Goal: Task Accomplishment & Management: Manage account settings

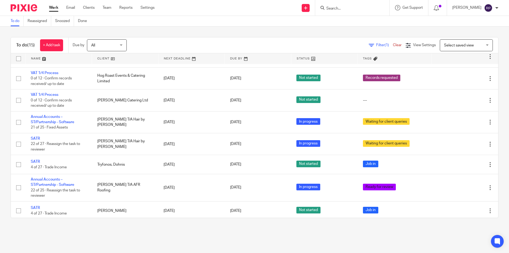
scroll to position [184, 0]
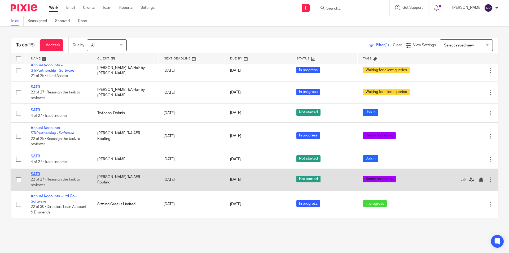
click at [33, 173] on link "SATR" at bounding box center [35, 174] width 9 height 4
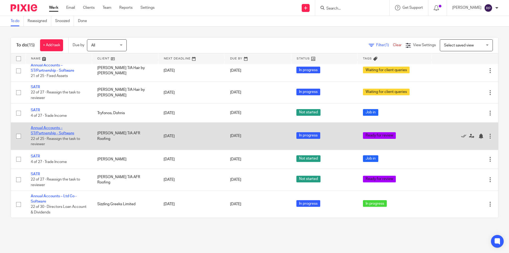
click at [44, 133] on link "Annual Accounts – ST/Partnership - Software" at bounding box center [52, 130] width 43 height 9
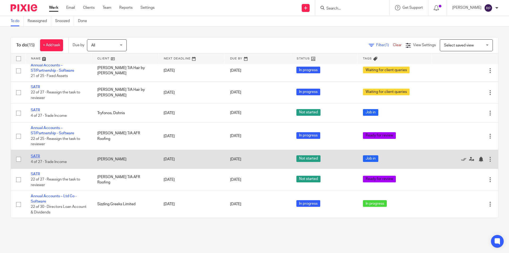
click at [38, 157] on link "SATR" at bounding box center [35, 156] width 9 height 4
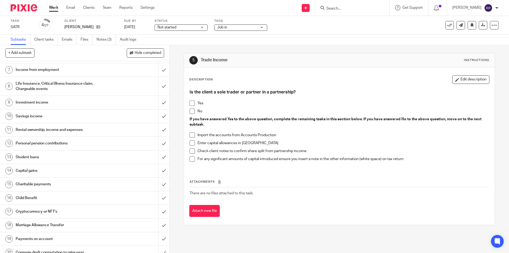
scroll to position [181, 0]
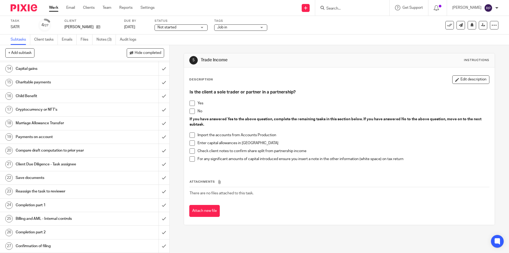
click at [40, 137] on h1 "Payments on account" at bounding box center [62, 137] width 92 height 8
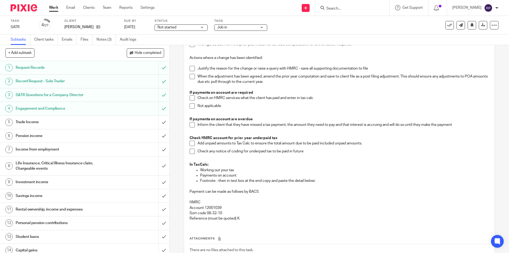
scroll to position [90, 0]
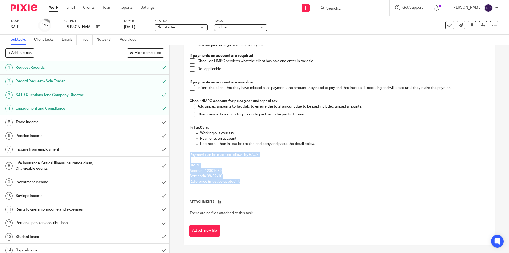
drag, startPoint x: 237, startPoint y: 181, endPoint x: 183, endPoint y: 153, distance: 60.6
click at [184, 153] on div "Description Edit description Check for post filing changes on the HMRC Portal T…" at bounding box center [339, 110] width 310 height 267
copy div "Payment can be made as follows by BACS HMRC Account 12001039 Sort code 08-32-10…"
click at [98, 27] on icon at bounding box center [98, 27] width 4 height 4
click at [283, 138] on p "Payments on account" at bounding box center [344, 138] width 289 height 5
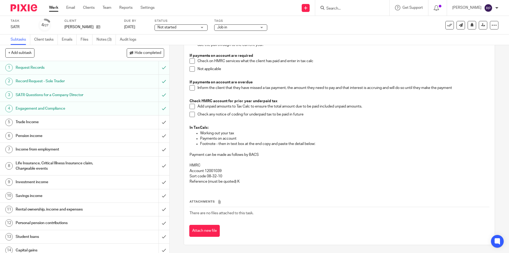
scroll to position [0, 0]
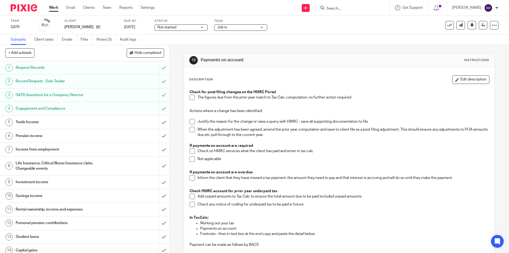
click at [248, 25] on span "Job in" at bounding box center [237, 28] width 40 height 6
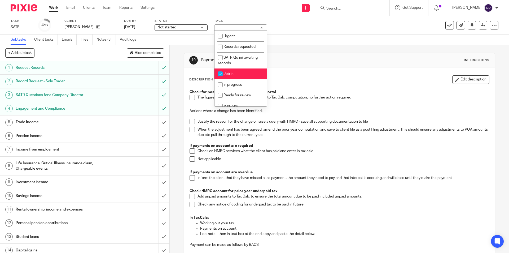
click at [238, 78] on li "Job in" at bounding box center [240, 73] width 52 height 11
checkbox input "false"
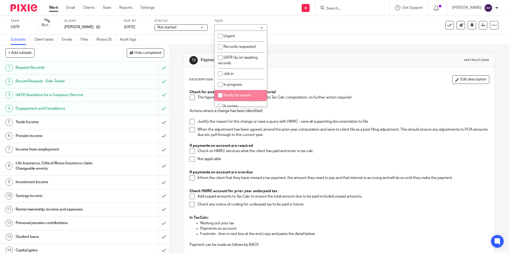
click at [246, 98] on li "Ready for review" at bounding box center [240, 95] width 52 height 11
checkbox input "true"
click at [327, 72] on div "Description Edit description Check for post filing changes on the HMRC Portal T…" at bounding box center [339, 200] width 310 height 267
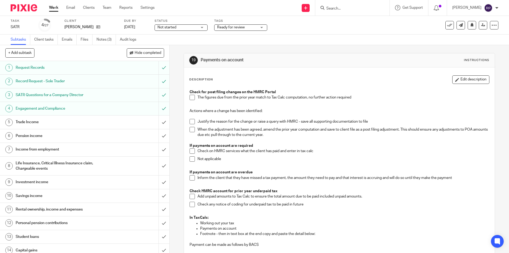
click at [54, 119] on h1 "Trade Income" at bounding box center [62, 122] width 92 height 8
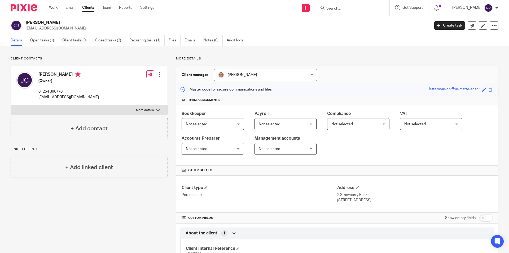
click at [143, 113] on label "More details" at bounding box center [89, 110] width 157 height 10
click at [11, 105] on input "More details" at bounding box center [11, 105] width 0 height 0
checkbox input "true"
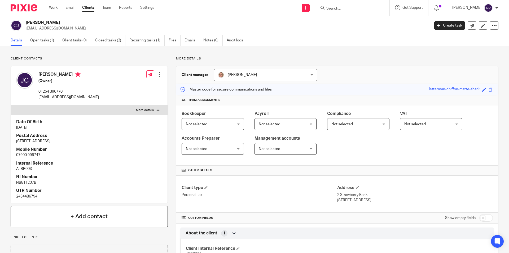
scroll to position [27, 0]
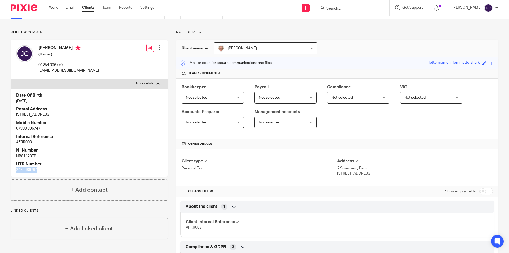
drag, startPoint x: 43, startPoint y: 171, endPoint x: 13, endPoint y: 171, distance: 30.5
click at [13, 171] on div "Date Of Birth 26 May 1964 Postal Address 2 Strawberry Bank, Accrington, Lancash…" at bounding box center [89, 132] width 157 height 88
copy p "2434486794"
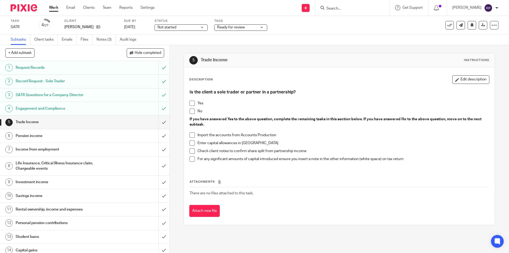
click at [190, 112] on span at bounding box center [191, 110] width 5 height 5
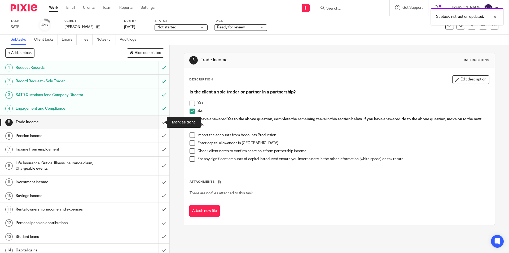
click at [157, 121] on input "submit" at bounding box center [84, 121] width 169 height 13
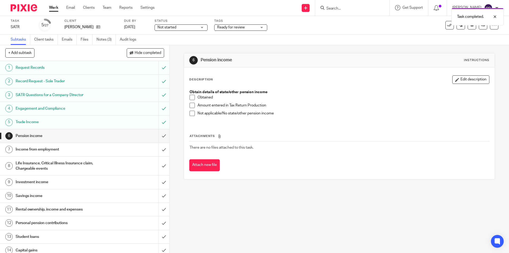
click at [190, 99] on span at bounding box center [191, 97] width 5 height 5
click at [190, 108] on span at bounding box center [191, 105] width 5 height 5
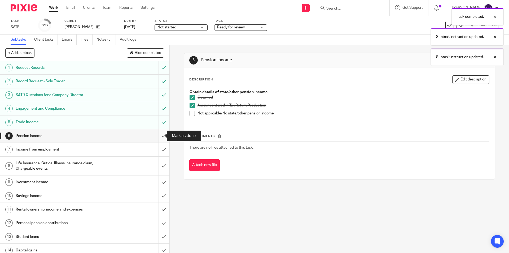
click at [158, 136] on input "submit" at bounding box center [84, 135] width 169 height 13
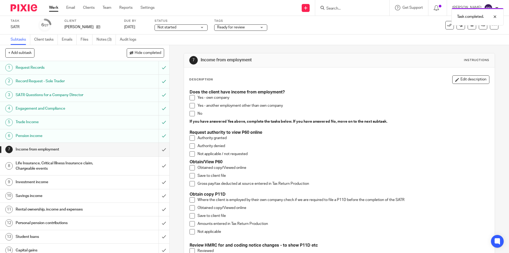
click at [191, 107] on span at bounding box center [191, 105] width 5 height 5
click at [192, 168] on span at bounding box center [191, 167] width 5 height 5
click at [191, 176] on span at bounding box center [191, 175] width 5 height 5
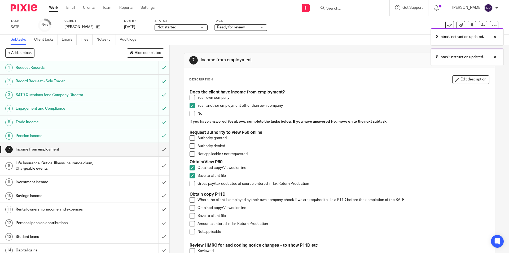
click at [192, 184] on span at bounding box center [191, 183] width 5 height 5
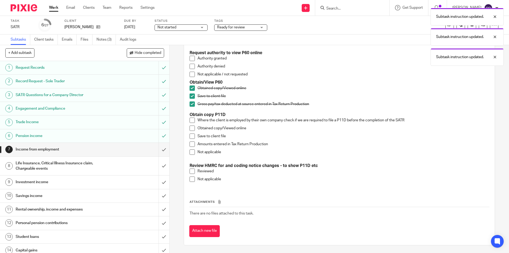
click at [190, 152] on span at bounding box center [191, 151] width 5 height 5
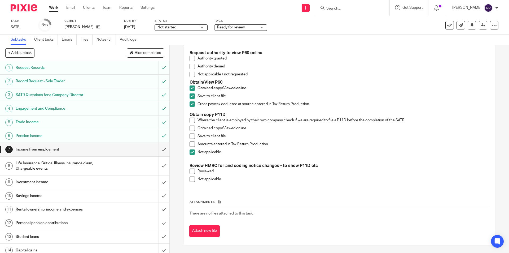
click at [190, 169] on span at bounding box center [191, 170] width 5 height 5
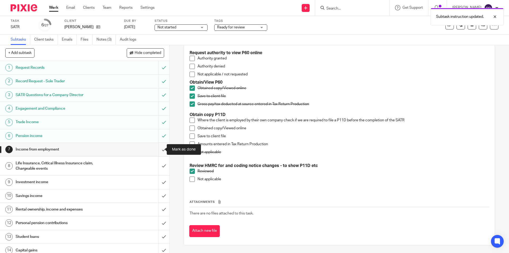
click at [159, 148] on input "submit" at bounding box center [84, 149] width 169 height 13
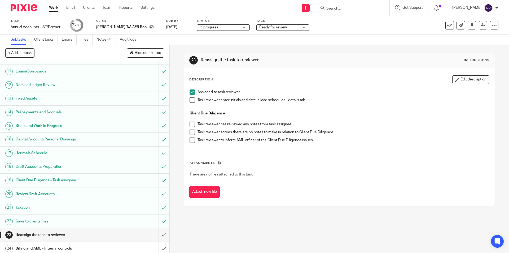
scroll to position [149, 0]
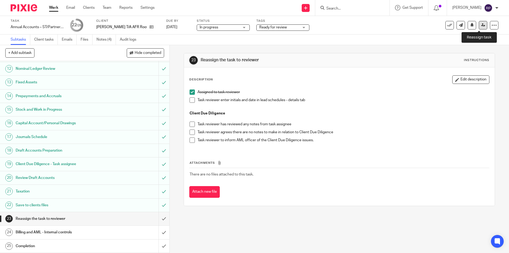
click at [481, 23] on icon at bounding box center [483, 25] width 4 height 4
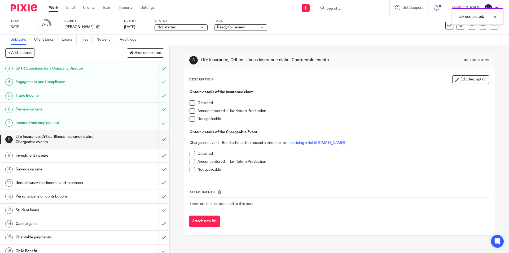
scroll to position [53, 0]
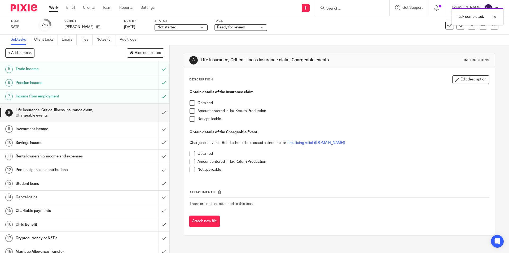
click at [192, 118] on span at bounding box center [191, 118] width 5 height 5
click at [189, 169] on span at bounding box center [191, 169] width 5 height 5
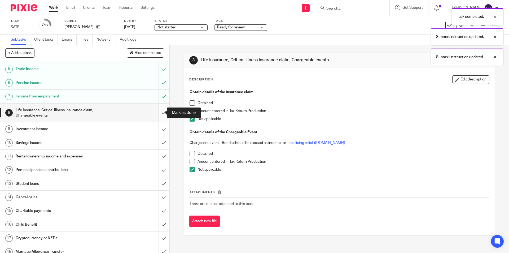
click at [160, 111] on input "submit" at bounding box center [84, 112] width 169 height 19
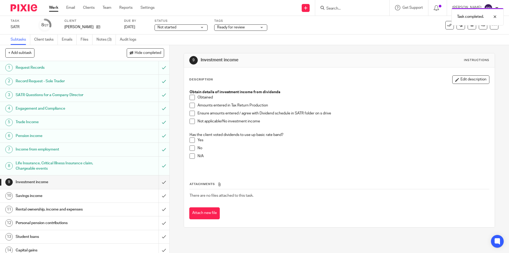
click at [191, 98] on span at bounding box center [191, 97] width 5 height 5
click at [191, 104] on span at bounding box center [191, 105] width 5 height 5
click at [189, 157] on span at bounding box center [191, 155] width 5 height 5
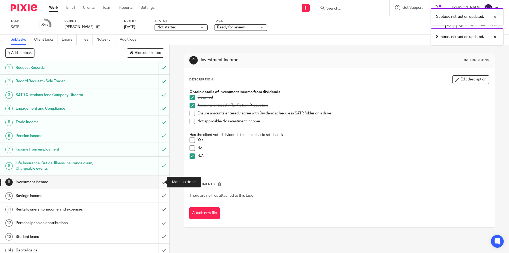
click at [156, 183] on input "submit" at bounding box center [84, 181] width 169 height 13
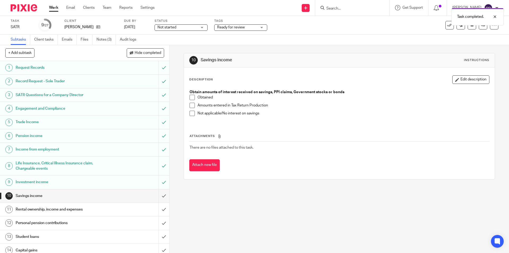
click at [190, 100] on span at bounding box center [191, 97] width 5 height 5
click at [192, 106] on span at bounding box center [191, 105] width 5 height 5
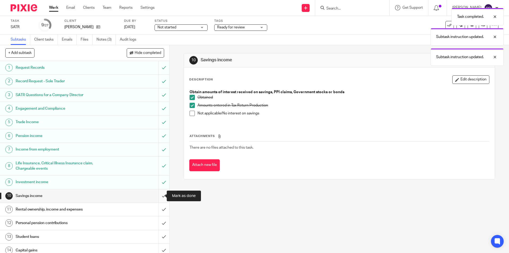
click at [157, 195] on input "submit" at bounding box center [84, 195] width 169 height 13
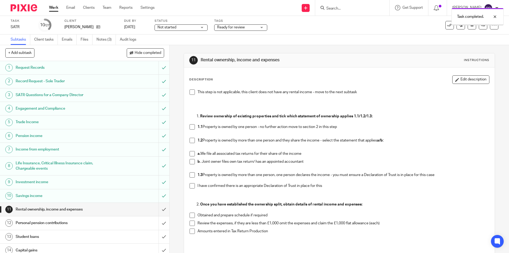
scroll to position [80, 0]
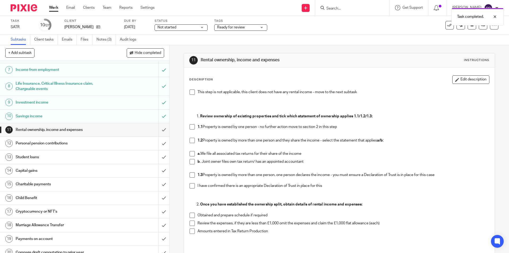
click at [189, 140] on span at bounding box center [191, 140] width 5 height 5
click at [192, 156] on span at bounding box center [191, 153] width 5 height 5
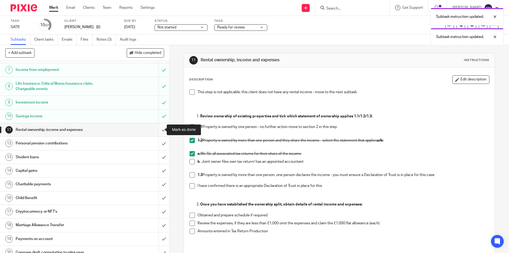
click at [156, 128] on input "submit" at bounding box center [84, 129] width 169 height 13
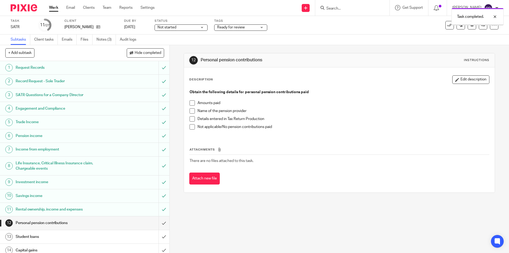
scroll to position [80, 0]
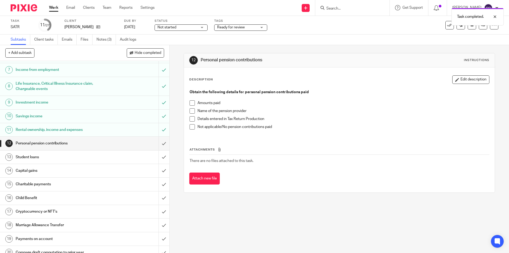
click at [70, 127] on h1 "Rental ownership, income and expenses" at bounding box center [62, 130] width 92 height 8
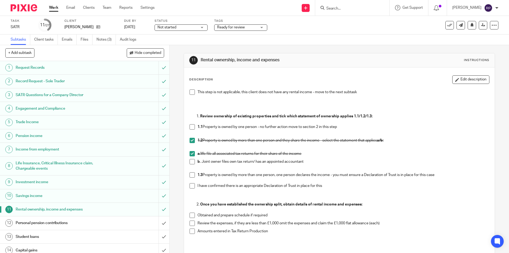
scroll to position [55, 0]
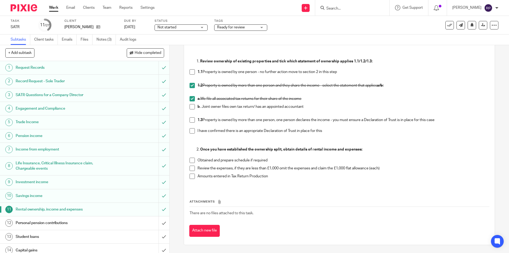
click at [192, 159] on span at bounding box center [191, 159] width 5 height 5
click at [192, 175] on span at bounding box center [191, 175] width 5 height 5
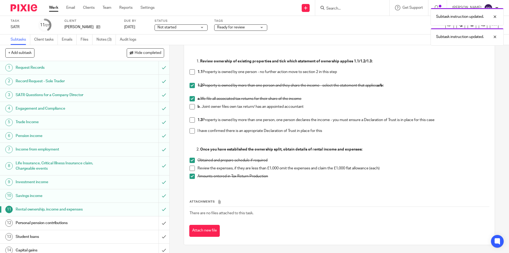
click at [190, 161] on span at bounding box center [191, 159] width 5 height 5
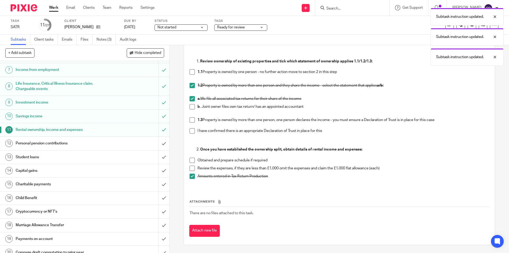
drag, startPoint x: 189, startPoint y: 161, endPoint x: 186, endPoint y: 157, distance: 5.1
click at [189, 161] on span at bounding box center [191, 159] width 5 height 5
click at [101, 141] on h1 "Personal pension contributions" at bounding box center [62, 143] width 92 height 8
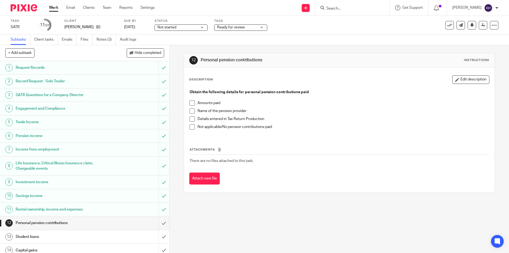
click at [190, 128] on span at bounding box center [191, 126] width 5 height 5
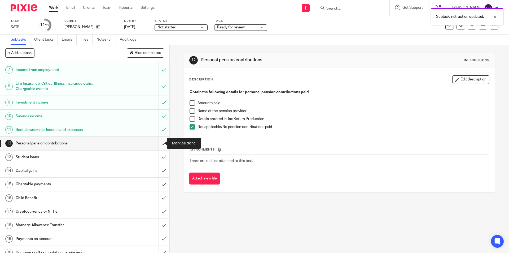
click at [158, 142] on input "submit" at bounding box center [84, 142] width 169 height 13
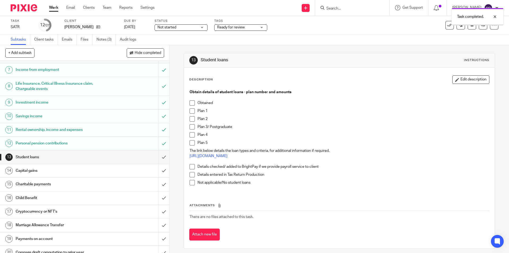
scroll to position [106, 0]
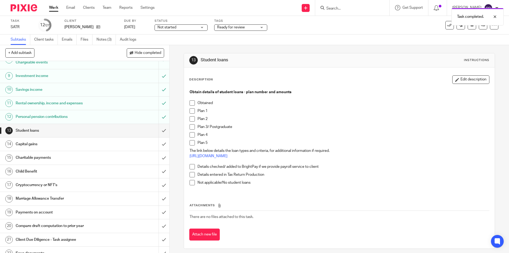
click at [191, 180] on span at bounding box center [191, 182] width 5 height 5
click at [158, 131] on input "submit" at bounding box center [84, 130] width 169 height 13
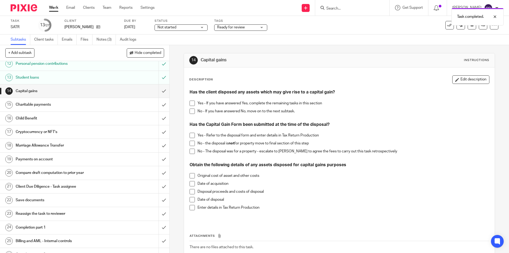
scroll to position [106, 0]
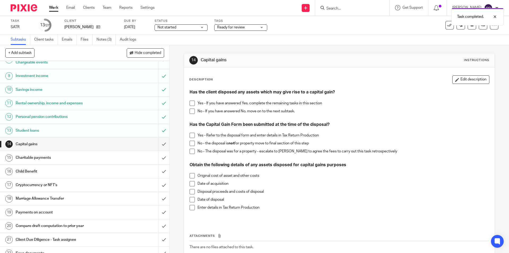
click at [191, 111] on span at bounding box center [191, 110] width 5 height 5
click at [158, 143] on input "submit" at bounding box center [84, 143] width 169 height 13
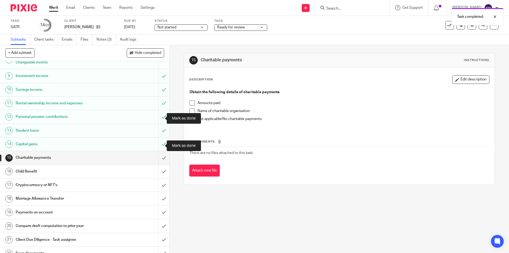
scroll to position [159, 0]
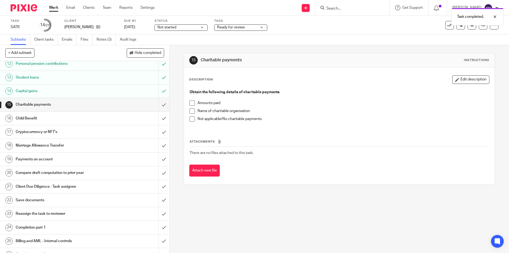
click at [191, 118] on span at bounding box center [191, 118] width 5 height 5
click at [157, 103] on input "submit" at bounding box center [84, 104] width 169 height 13
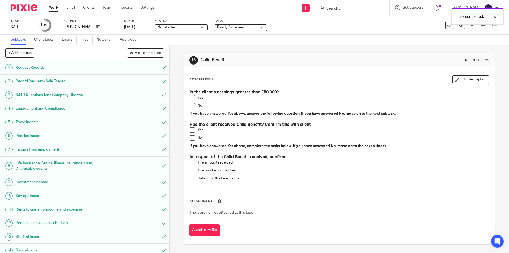
scroll to position [159, 0]
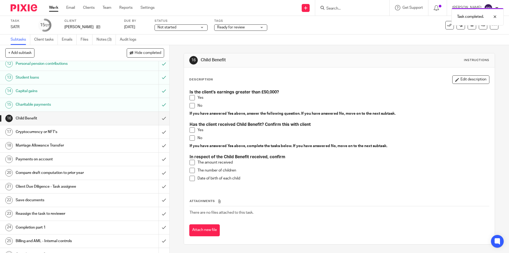
click at [52, 104] on h1 "Charitable payments" at bounding box center [62, 104] width 92 height 8
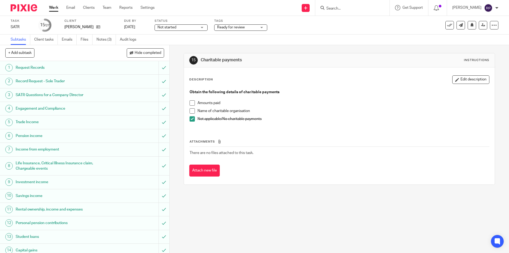
click at [193, 117] on span at bounding box center [191, 118] width 5 height 5
click at [192, 103] on span at bounding box center [191, 102] width 5 height 5
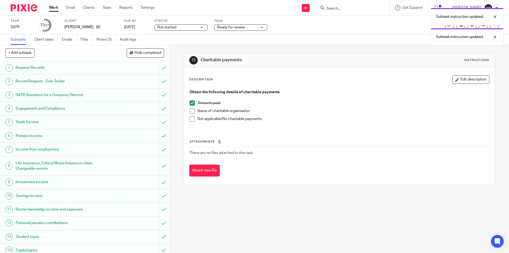
click at [192, 110] on span at bounding box center [191, 110] width 5 height 5
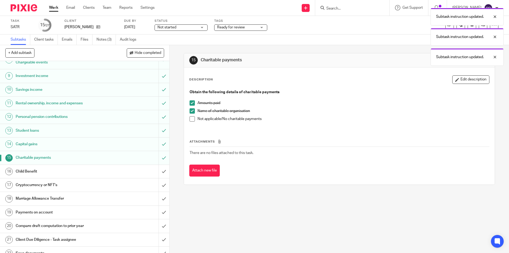
click at [107, 167] on div "Child Benefit" at bounding box center [85, 171] width 138 height 8
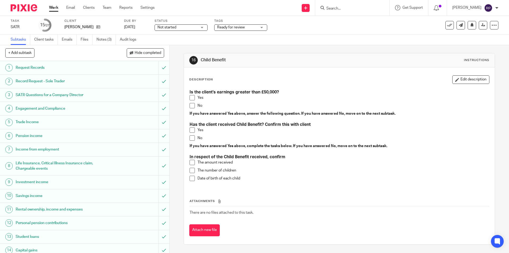
drag, startPoint x: 191, startPoint y: 104, endPoint x: 173, endPoint y: 108, distance: 18.3
click at [191, 104] on span at bounding box center [191, 105] width 5 height 5
click at [191, 106] on span at bounding box center [191, 105] width 5 height 5
click at [190, 106] on span at bounding box center [191, 105] width 5 height 5
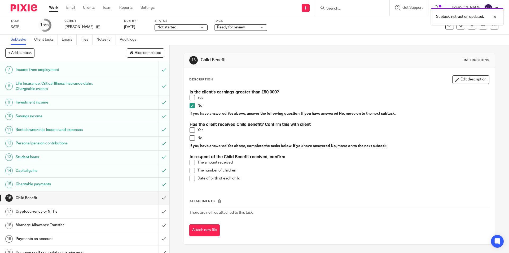
scroll to position [133, 0]
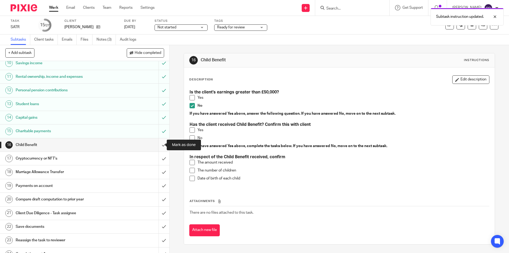
click at [158, 142] on input "submit" at bounding box center [84, 144] width 169 height 13
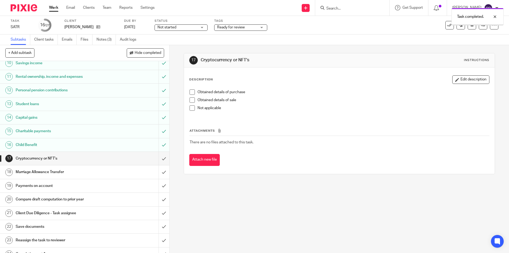
scroll to position [181, 0]
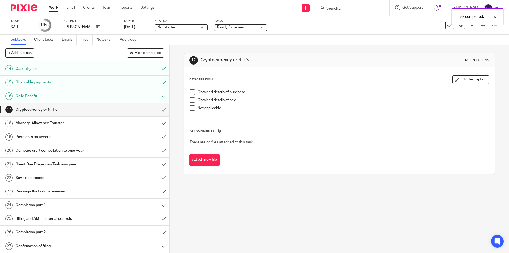
click at [189, 108] on span at bounding box center [191, 107] width 5 height 5
click at [159, 107] on input "submit" at bounding box center [84, 109] width 169 height 13
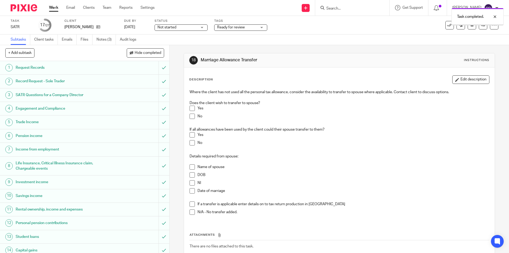
scroll to position [181, 0]
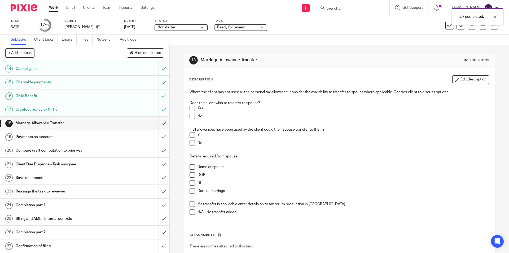
click at [192, 115] on span at bounding box center [191, 115] width 5 height 5
click at [157, 123] on input "submit" at bounding box center [84, 122] width 169 height 13
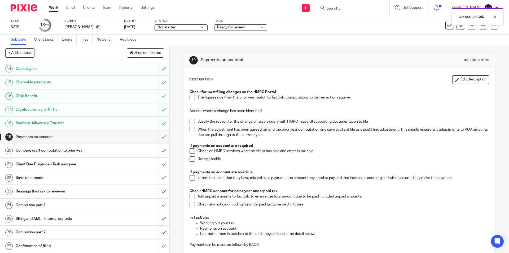
scroll to position [27, 0]
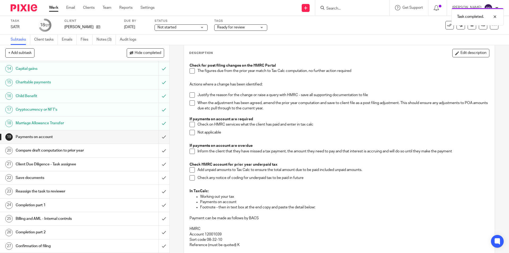
click at [191, 135] on span at bounding box center [191, 132] width 5 height 5
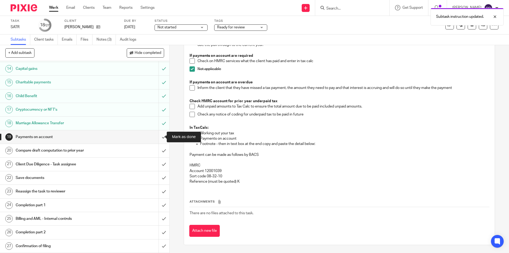
click at [159, 136] on input "submit" at bounding box center [84, 136] width 169 height 13
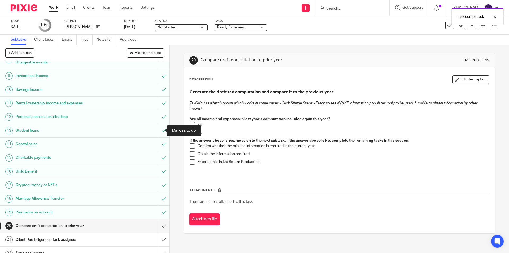
scroll to position [181, 0]
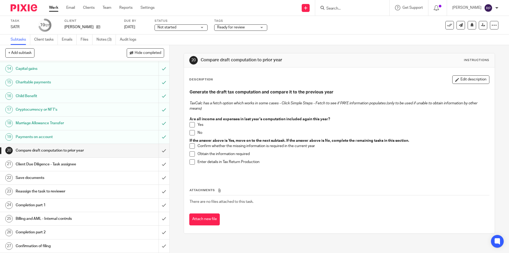
click at [192, 124] on span at bounding box center [191, 124] width 5 height 5
click at [160, 148] on input "submit" at bounding box center [84, 150] width 169 height 13
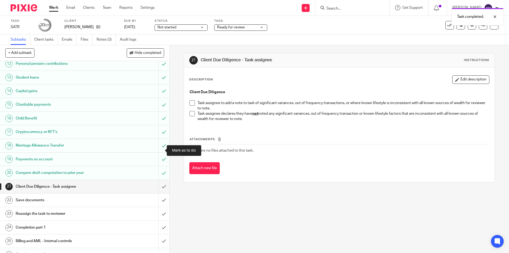
scroll to position [181, 0]
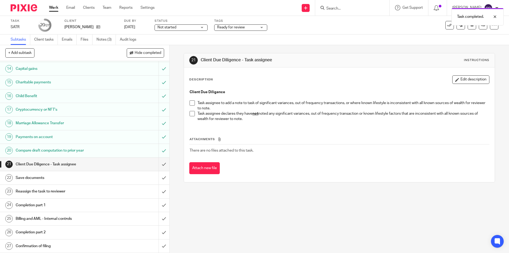
click at [189, 112] on span at bounding box center [191, 113] width 5 height 5
click at [160, 162] on input "submit" at bounding box center [84, 163] width 169 height 13
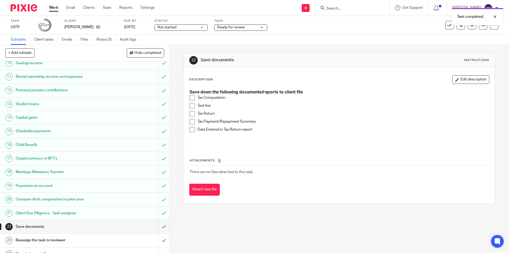
scroll to position [181, 0]
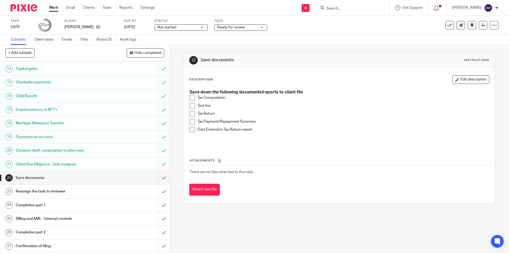
click at [192, 97] on span at bounding box center [191, 97] width 5 height 5
click at [192, 104] on span at bounding box center [191, 105] width 5 height 5
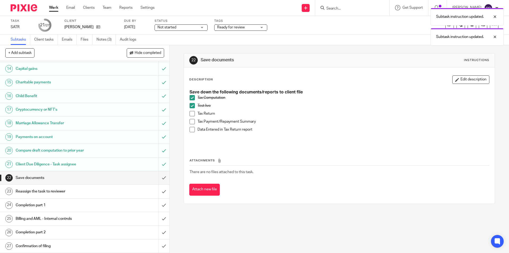
click at [191, 111] on span at bounding box center [191, 113] width 5 height 5
click at [191, 121] on span at bounding box center [191, 121] width 5 height 5
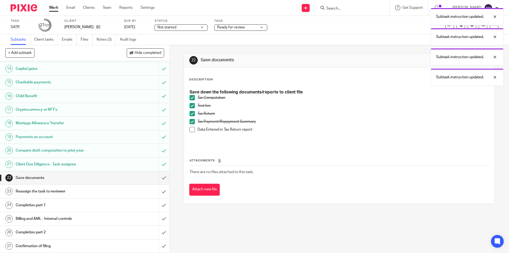
click at [191, 131] on span at bounding box center [191, 129] width 5 height 5
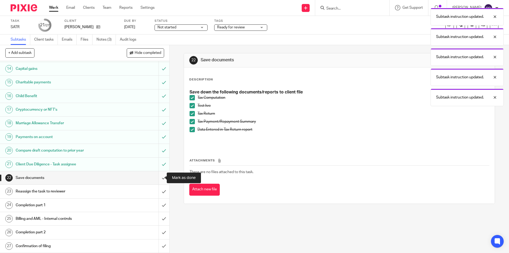
click at [158, 175] on input "submit" at bounding box center [84, 177] width 169 height 13
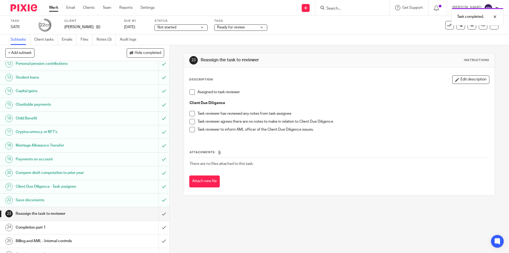
scroll to position [181, 0]
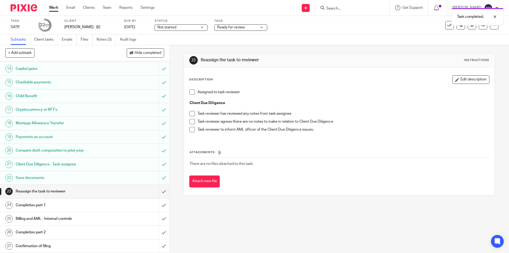
click at [189, 92] on span at bounding box center [191, 91] width 5 height 5
click at [257, 78] on div "Description Edit description" at bounding box center [339, 79] width 300 height 8
click at [479, 21] on link at bounding box center [483, 25] width 8 height 8
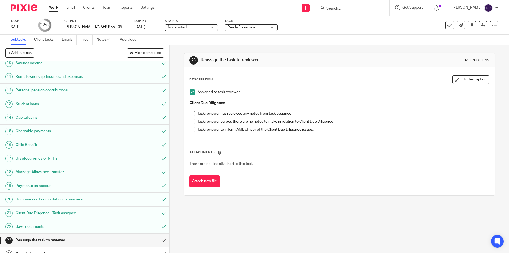
scroll to position [181, 0]
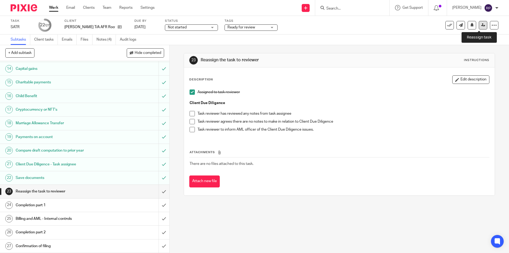
click at [479, 22] on link at bounding box center [483, 25] width 8 height 8
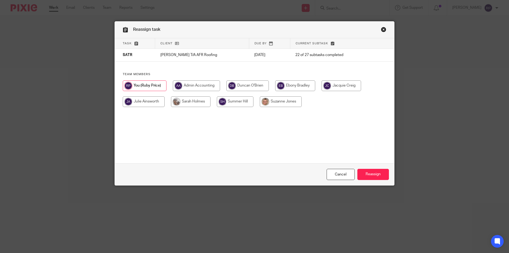
click at [240, 85] on input "radio" at bounding box center [247, 85] width 42 height 11
radio input "true"
click at [365, 175] on input "Reassign" at bounding box center [373, 174] width 32 height 11
click at [239, 84] on input "radio" at bounding box center [247, 85] width 42 height 11
radio input "true"
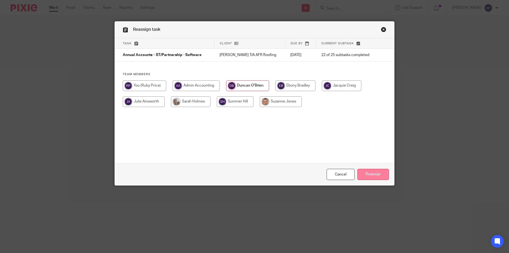
click at [373, 172] on input "Reassign" at bounding box center [373, 174] width 32 height 11
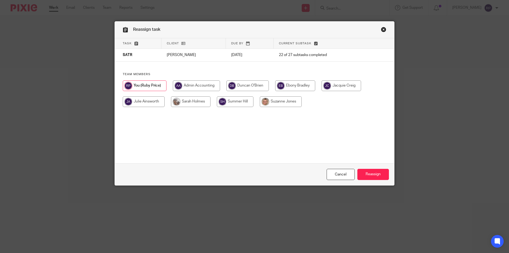
click at [242, 84] on input "radio" at bounding box center [247, 85] width 42 height 11
radio input "true"
click at [374, 173] on input "Reassign" at bounding box center [373, 174] width 32 height 11
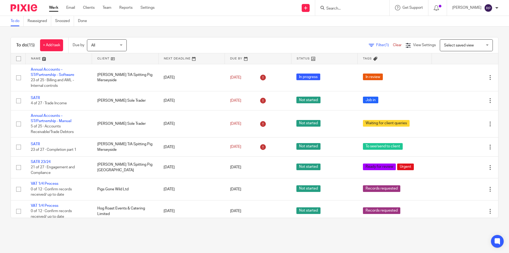
click at [55, 8] on link "Work" at bounding box center [53, 7] width 9 height 5
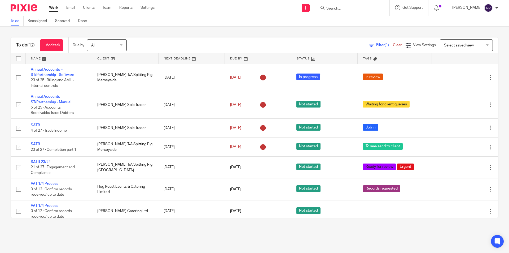
click at [54, 7] on link "Work" at bounding box center [53, 7] width 9 height 5
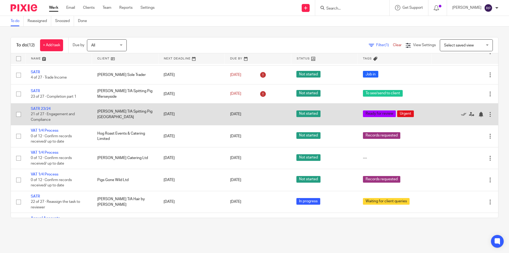
scroll to position [116, 0]
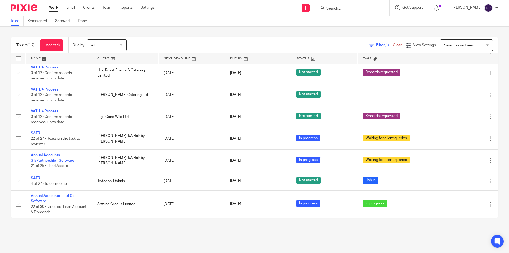
drag, startPoint x: 323, startPoint y: 237, endPoint x: 291, endPoint y: 231, distance: 32.2
click at [323, 237] on main "To do Reassigned Snoozed Done To do (12) + Add task Due by All All Today Tomorr…" at bounding box center [254, 126] width 509 height 253
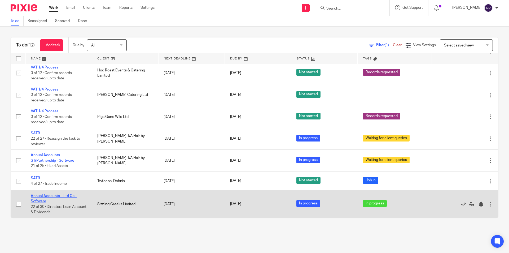
click at [56, 196] on link "Annual Accounts – Ltd Co - Software" at bounding box center [54, 198] width 46 height 9
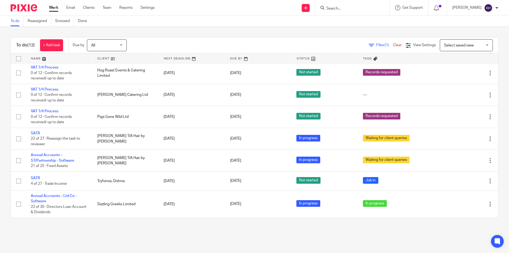
click at [53, 8] on link "Work" at bounding box center [53, 7] width 9 height 5
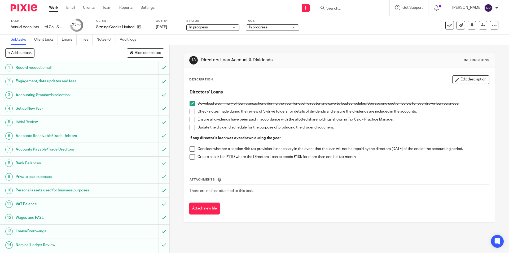
click at [263, 25] on span "In progress" at bounding box center [269, 28] width 40 height 6
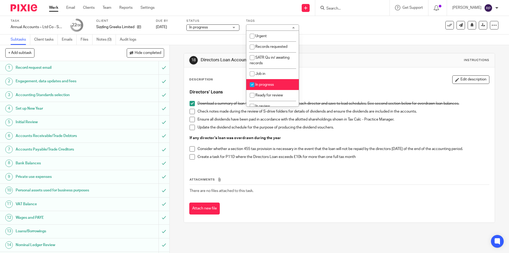
click at [272, 85] on span "In progress" at bounding box center [264, 85] width 19 height 4
checkbox input "false"
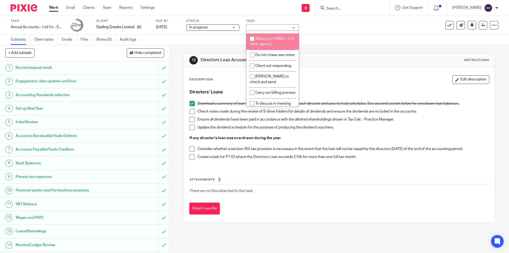
scroll to position [180, 0]
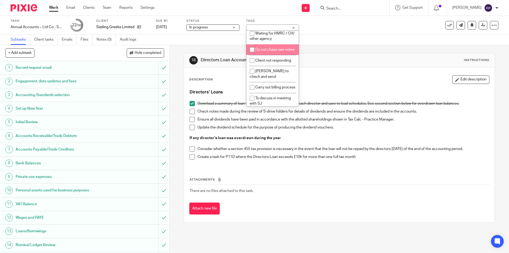
click at [279, 54] on li "Do not chase see notes" at bounding box center [272, 49] width 52 height 11
checkbox input "true"
click at [319, 55] on div "18 Directors Loan Account & Dividends Instructions" at bounding box center [339, 60] width 310 height 14
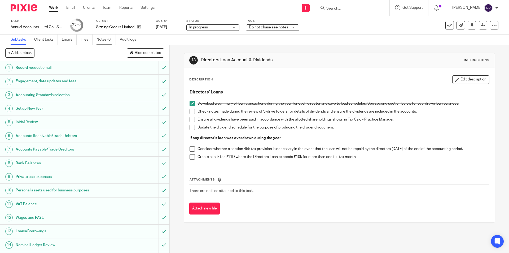
click at [104, 41] on link "Notes (0)" at bounding box center [105, 39] width 19 height 10
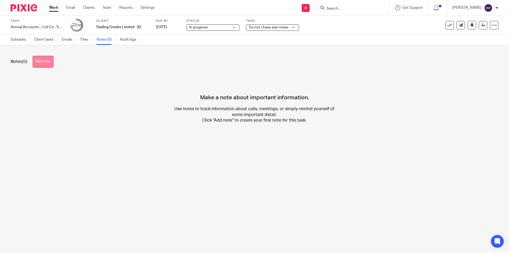
click at [49, 61] on button "Add note" at bounding box center [43, 62] width 21 height 12
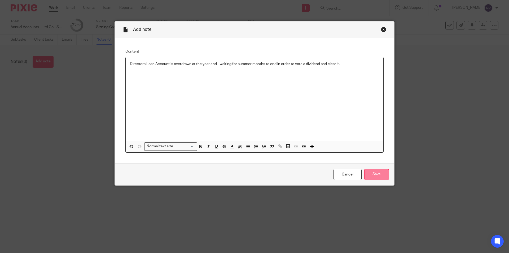
click at [371, 173] on input "Save" at bounding box center [376, 174] width 25 height 11
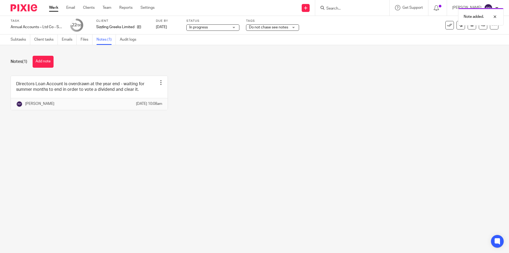
click at [10, 39] on div "Subtasks Client tasks Emails Files Notes (1) Audit logs" at bounding box center [74, 39] width 149 height 10
click at [14, 41] on link "Subtasks" at bounding box center [21, 39] width 20 height 10
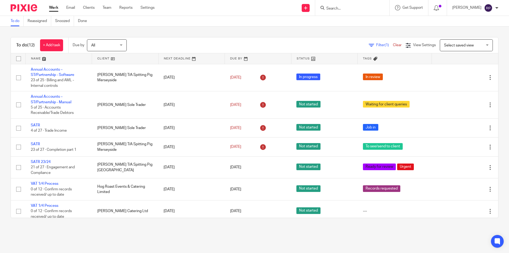
scroll to position [116, 0]
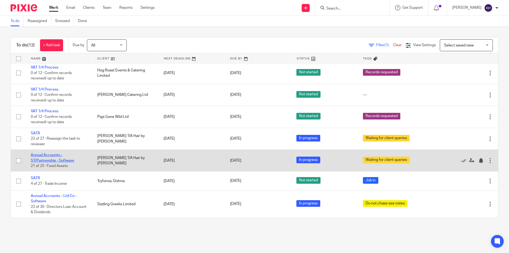
click at [46, 160] on link "Annual Accounts – ST/Partnership - Software" at bounding box center [52, 157] width 43 height 9
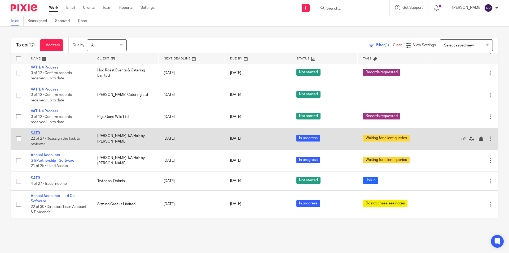
click at [36, 133] on link "SATR" at bounding box center [35, 133] width 9 height 4
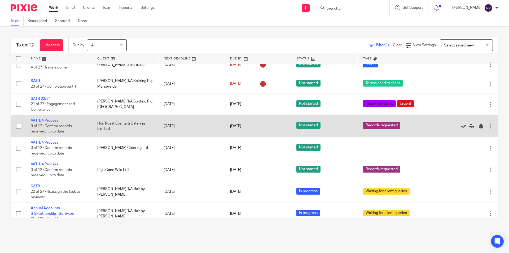
scroll to position [10, 0]
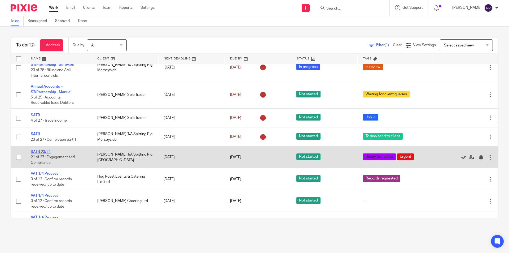
click at [43, 151] on link "SATR 23/24" at bounding box center [41, 152] width 20 height 4
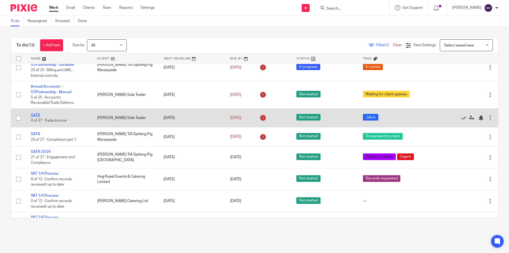
click at [36, 116] on link "SATR" at bounding box center [35, 115] width 9 height 4
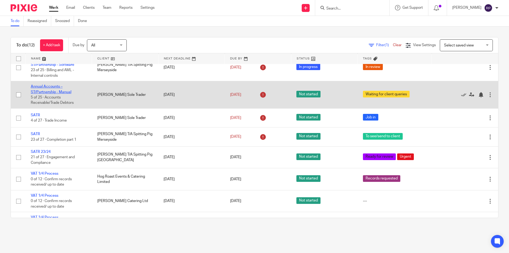
click at [44, 92] on link "Annual Accounts – ST/Partnership - Manual" at bounding box center [51, 89] width 41 height 9
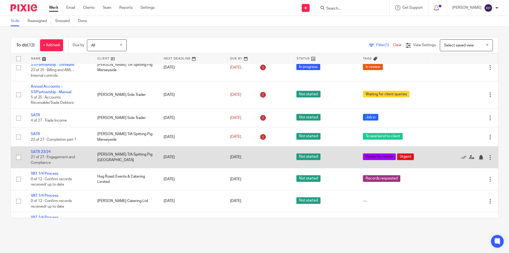
scroll to position [0, 0]
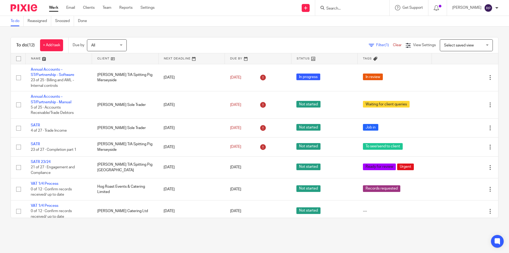
click at [142, 27] on div "To do (12) + Add task Due by All All Today Tomorrow This week Next week This mo…" at bounding box center [254, 128] width 509 height 202
click at [54, 9] on link "Work" at bounding box center [53, 7] width 9 height 5
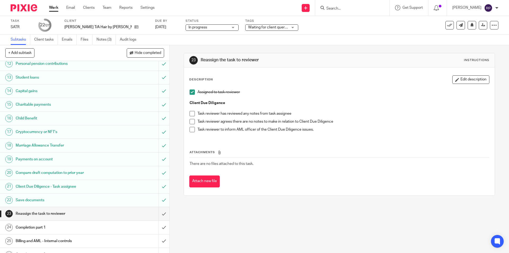
scroll to position [181, 0]
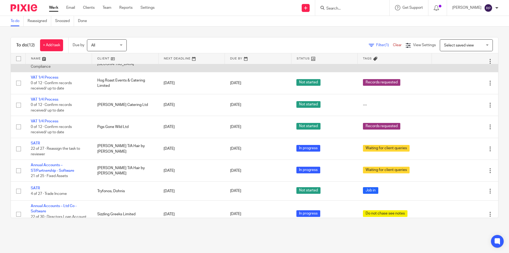
scroll to position [116, 0]
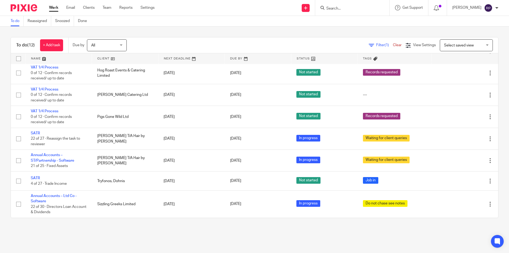
drag, startPoint x: 38, startPoint y: 158, endPoint x: 148, endPoint y: 27, distance: 171.4
click at [148, 27] on div "To do (12) + Add task Due by All All Today Tomorrow This week Next week This mo…" at bounding box center [254, 128] width 509 height 202
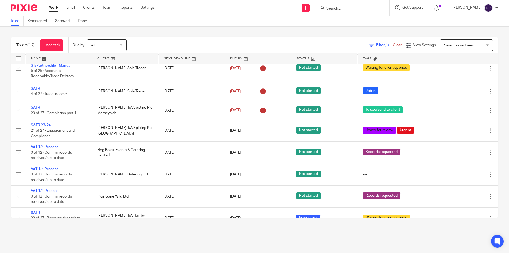
scroll to position [0, 0]
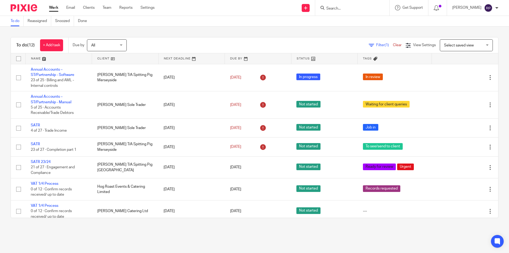
click at [55, 6] on link "Work" at bounding box center [53, 7] width 9 height 5
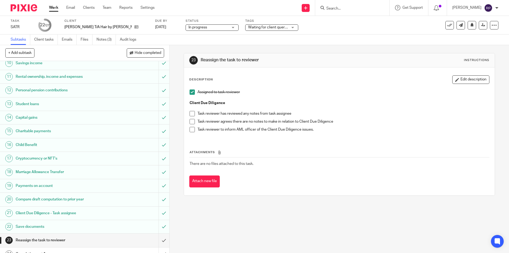
scroll to position [181, 0]
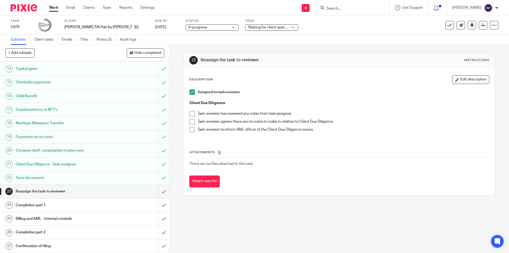
click at [253, 27] on span "Waiting for client queries" at bounding box center [268, 27] width 41 height 4
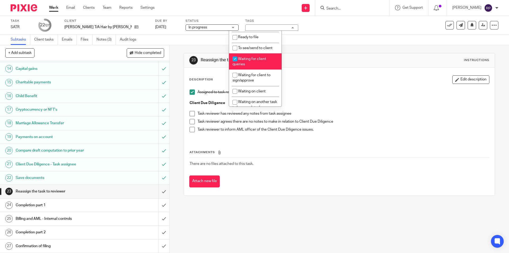
scroll to position [106, 0]
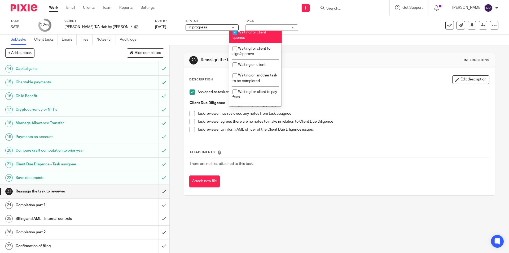
click at [261, 36] on li "Waiting for client queries" at bounding box center [255, 35] width 52 height 16
checkbox input "false"
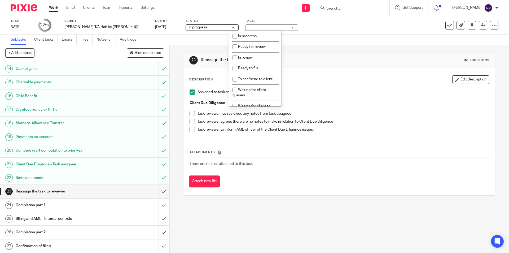
scroll to position [29, 0]
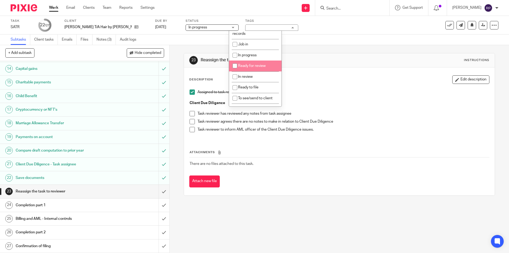
click at [260, 66] on span "Ready for review" at bounding box center [252, 66] width 28 height 4
checkbox input "true"
click at [299, 58] on h1 "Reassign the task to reviewer" at bounding box center [276, 60] width 150 height 6
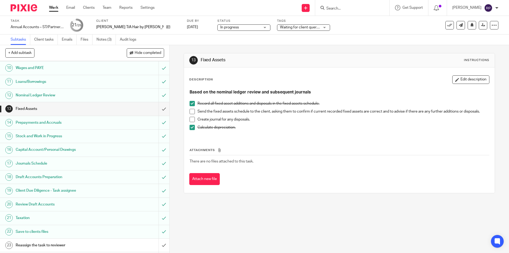
scroll to position [149, 0]
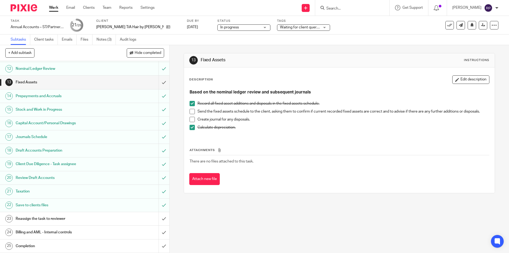
click at [280, 28] on span "Waiting for client queries" at bounding box center [300, 27] width 41 height 4
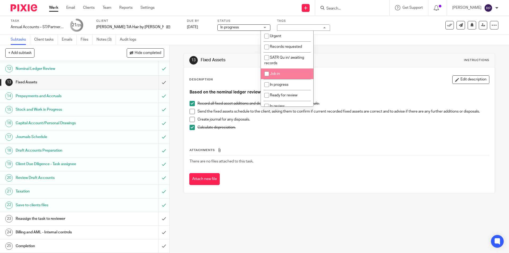
scroll to position [80, 0]
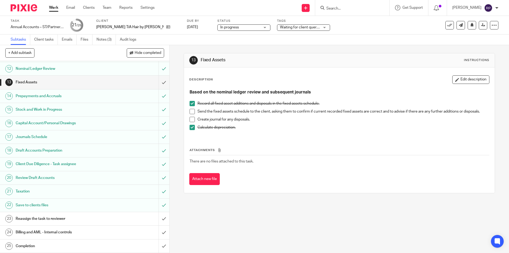
click at [347, 56] on div "13 Fixed Assets Instructions" at bounding box center [339, 60] width 300 height 8
click at [280, 27] on span "Waiting for client queries" at bounding box center [300, 27] width 41 height 4
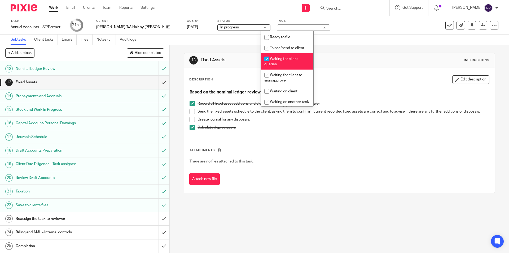
click at [282, 60] on span "Waiting for client queries" at bounding box center [281, 61] width 34 height 9
checkbox input "false"
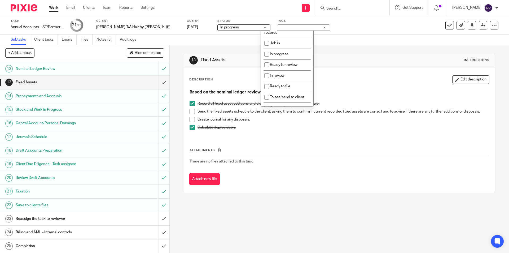
scroll to position [0, 0]
click at [281, 92] on li "Ready for review" at bounding box center [287, 95] width 52 height 11
checkbox input "true"
click at [361, 80] on div "Description Edit description" at bounding box center [339, 79] width 300 height 8
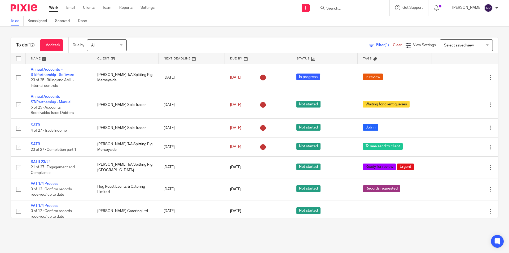
scroll to position [116, 0]
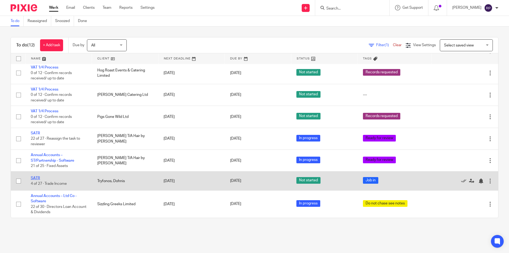
click at [37, 178] on link "SATR" at bounding box center [35, 178] width 9 height 4
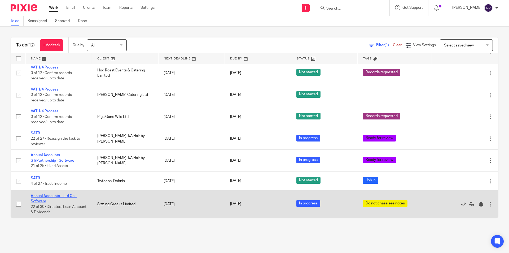
click at [57, 196] on link "Annual Accounts – Ltd Co - Software" at bounding box center [54, 198] width 46 height 9
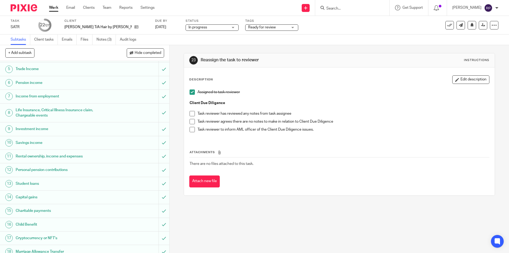
scroll to position [181, 0]
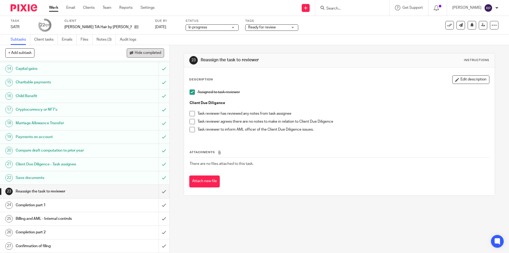
click at [156, 53] on span "Hide completed" at bounding box center [148, 53] width 27 height 4
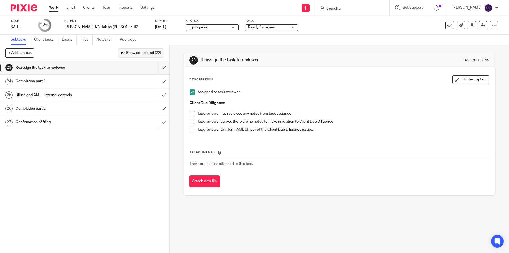
scroll to position [0, 0]
click at [481, 25] on icon at bounding box center [483, 25] width 4 height 4
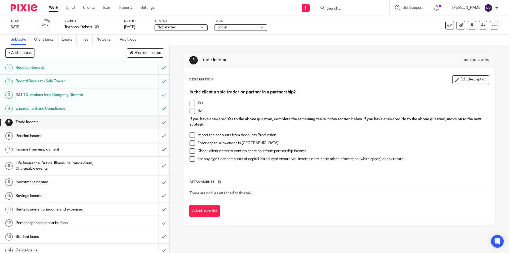
click at [259, 29] on div "Job in" at bounding box center [240, 27] width 53 height 6
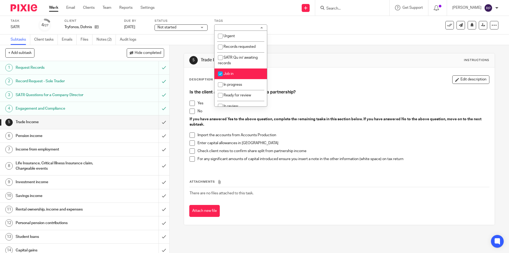
click at [244, 71] on li "Job in" at bounding box center [240, 73] width 52 height 11
checkbox input "false"
click at [241, 86] on span "In progress" at bounding box center [232, 85] width 19 height 4
checkbox input "true"
click at [303, 64] on div "5 Trade Income Instructions" at bounding box center [339, 60] width 300 height 8
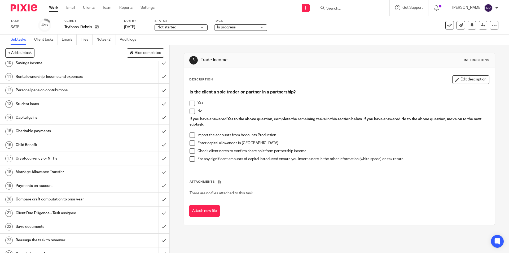
scroll to position [181, 0]
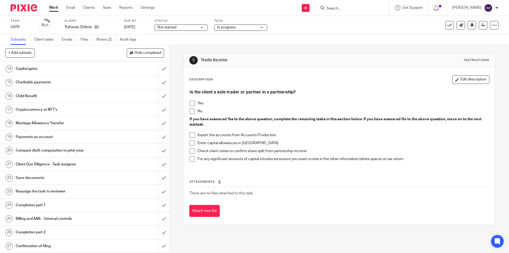
click at [27, 136] on h1 "Payments on account" at bounding box center [62, 137] width 92 height 8
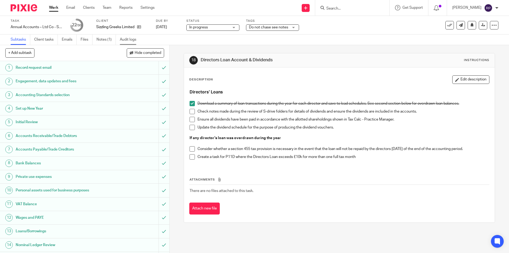
click at [129, 41] on link "Audit logs" at bounding box center [130, 39] width 20 height 10
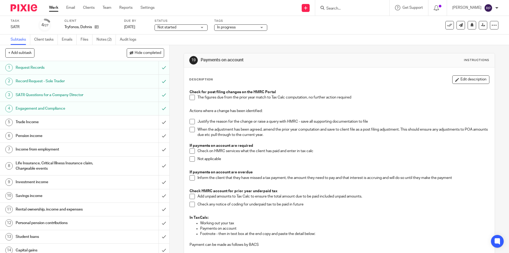
scroll to position [90, 0]
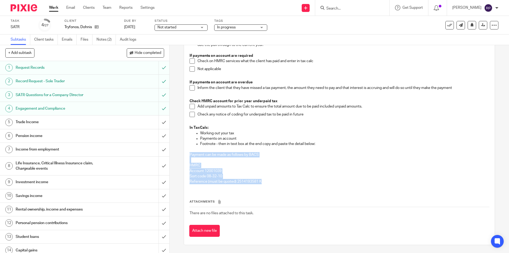
drag, startPoint x: 261, startPoint y: 181, endPoint x: 185, endPoint y: 152, distance: 81.1
click at [187, 152] on div "Check for post filing changes on the HMRC Portal The figures due from the prior…" at bounding box center [339, 93] width 305 height 192
copy div "Payment can be made as follows by BACS HMRC Account 12001039 Sort code 08-32-10…"
drag, startPoint x: 99, startPoint y: 27, endPoint x: 102, endPoint y: 23, distance: 4.9
click at [99, 27] on icon at bounding box center [97, 27] width 4 height 4
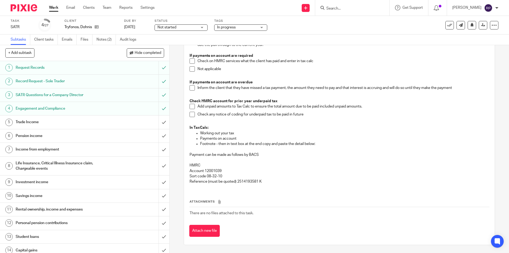
click at [185, 141] on div "Description Edit description Check for post filing changes on the HMRC Portal T…" at bounding box center [339, 110] width 310 height 267
click at [94, 122] on h1 "Trade Income" at bounding box center [62, 122] width 92 height 8
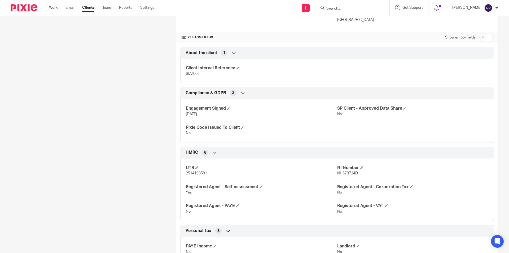
scroll to position [212, 0]
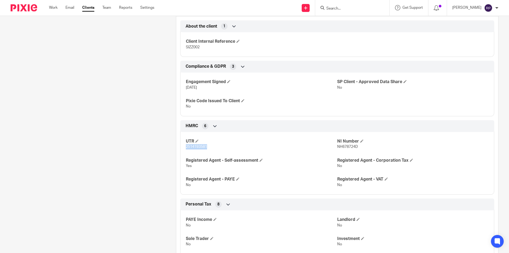
drag, startPoint x: 207, startPoint y: 146, endPoint x: 184, endPoint y: 146, distance: 23.6
click at [184, 146] on div "UTR 2514193581 NI Number NH678724D Registered Agent - Self-assessment Yes Regis…" at bounding box center [337, 161] width 314 height 67
copy span "2514193581"
click at [75, 105] on div "Client contacts Dohnis Tryfonos info@spittingpigsouthessex.co.uk Edit contact C…" at bounding box center [84, 222] width 165 height 757
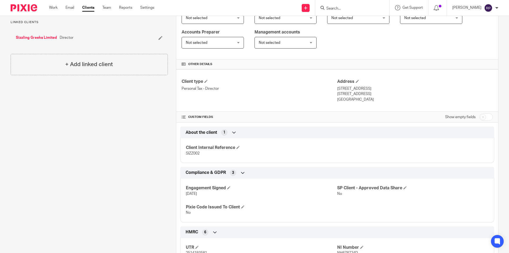
scroll to position [0, 0]
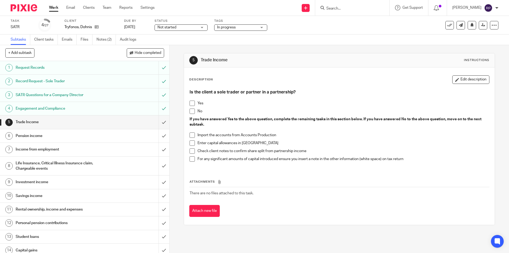
click at [192, 104] on span at bounding box center [191, 102] width 5 height 5
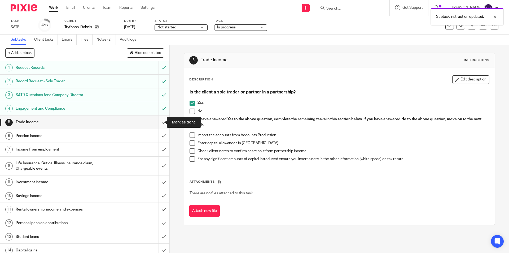
click at [158, 121] on input "submit" at bounding box center [84, 121] width 169 height 13
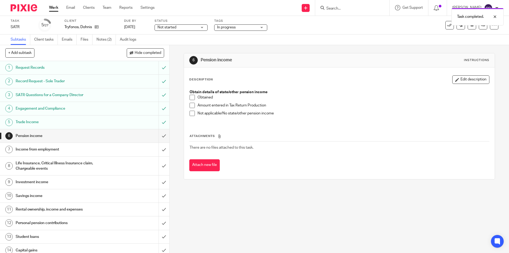
click at [190, 99] on span at bounding box center [191, 97] width 5 height 5
click at [193, 105] on span at bounding box center [191, 105] width 5 height 5
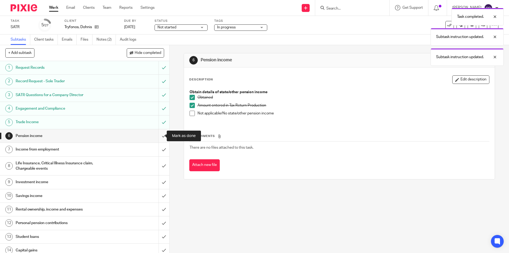
click at [158, 134] on input "submit" at bounding box center [84, 135] width 169 height 13
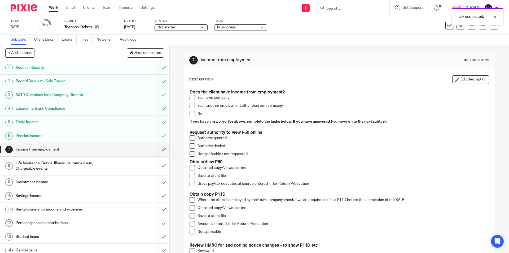
click at [191, 97] on span at bounding box center [191, 97] width 5 height 5
click at [191, 138] on span at bounding box center [191, 137] width 5 height 5
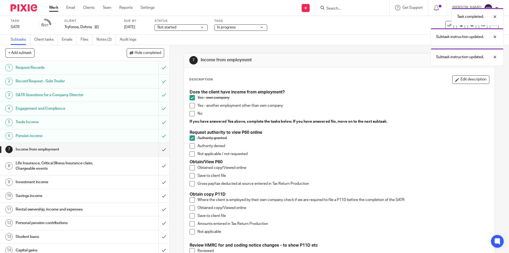
click at [190, 135] on span at bounding box center [191, 137] width 5 height 5
click at [191, 167] on span at bounding box center [191, 167] width 5 height 5
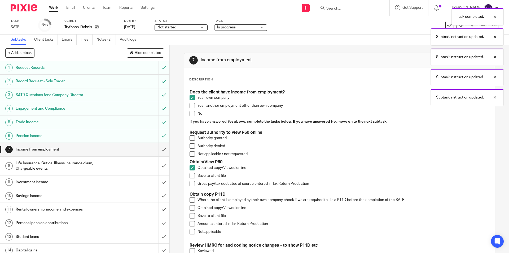
click at [191, 175] on span at bounding box center [191, 175] width 5 height 5
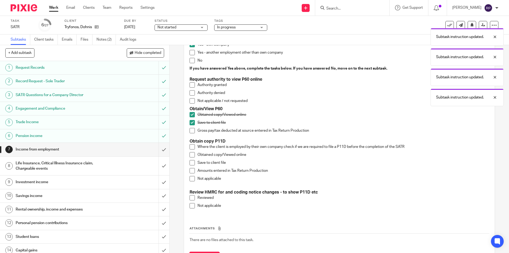
click at [192, 130] on span at bounding box center [191, 130] width 5 height 5
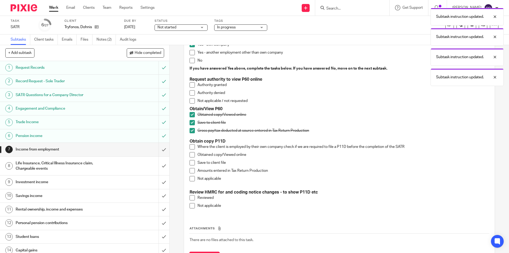
click at [190, 179] on span at bounding box center [191, 178] width 5 height 5
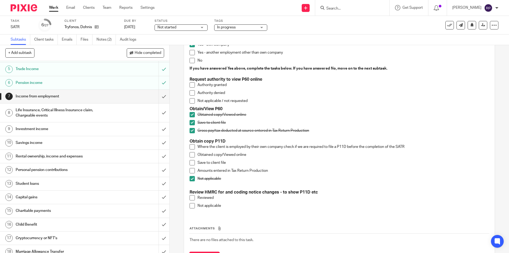
click at [189, 198] on span at bounding box center [191, 197] width 5 height 5
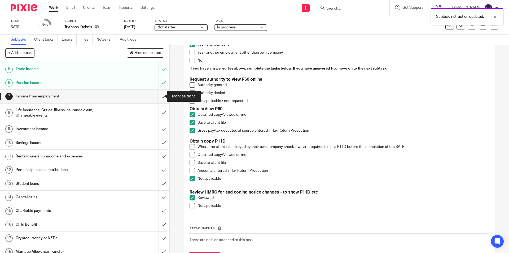
click at [157, 96] on input "submit" at bounding box center [84, 96] width 169 height 13
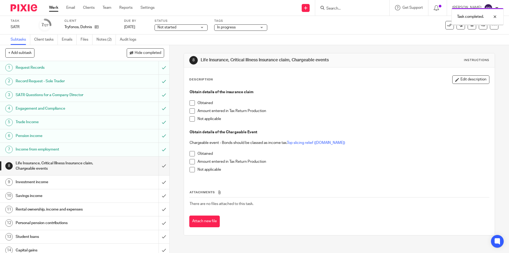
scroll to position [27, 0]
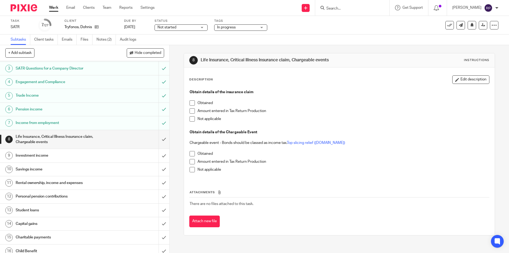
click at [191, 121] on li "Not applicable" at bounding box center [338, 120] width 299 height 8
click at [190, 119] on span at bounding box center [191, 118] width 5 height 5
click at [189, 170] on span at bounding box center [191, 169] width 5 height 5
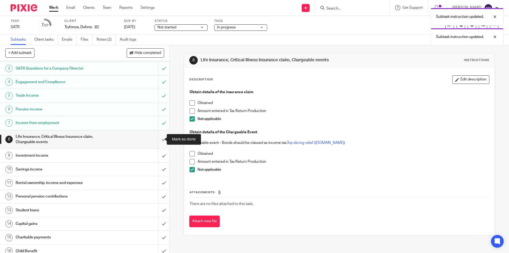
click at [157, 135] on input "submit" at bounding box center [84, 139] width 169 height 19
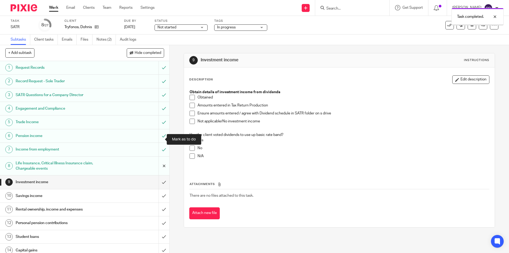
scroll to position [27, 0]
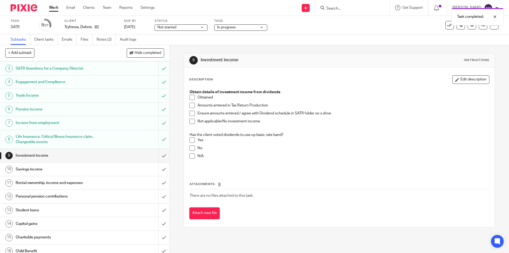
click at [190, 99] on span at bounding box center [191, 97] width 5 height 5
click at [191, 96] on span at bounding box center [191, 97] width 5 height 5
click at [190, 120] on span at bounding box center [191, 120] width 5 height 5
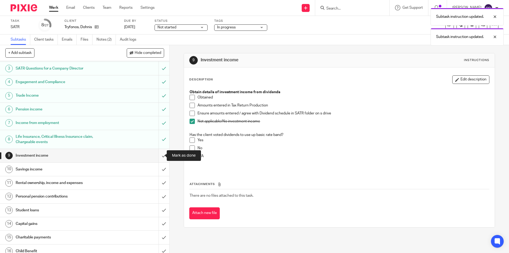
click at [160, 153] on input "submit" at bounding box center [84, 155] width 169 height 13
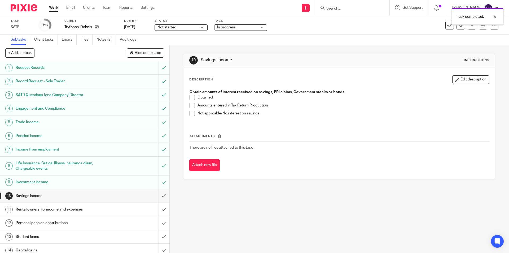
scroll to position [80, 0]
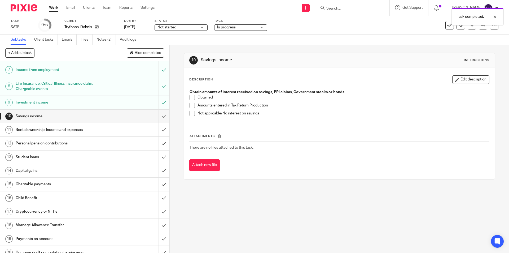
click at [189, 97] on span at bounding box center [191, 97] width 5 height 5
click at [189, 103] on span at bounding box center [191, 105] width 5 height 5
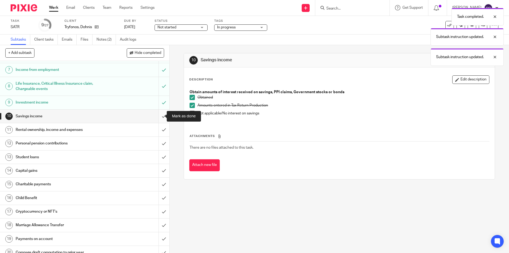
click at [158, 114] on input "submit" at bounding box center [84, 115] width 169 height 13
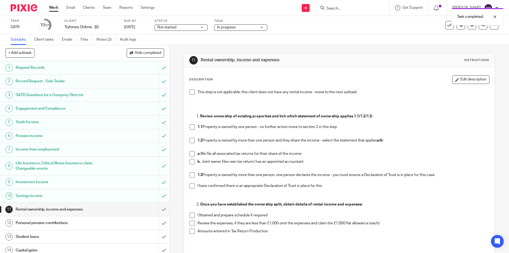
scroll to position [53, 0]
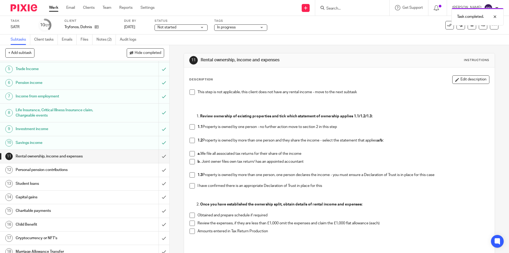
click at [192, 93] on span at bounding box center [191, 91] width 5 height 5
click at [158, 156] on input "submit" at bounding box center [84, 155] width 169 height 13
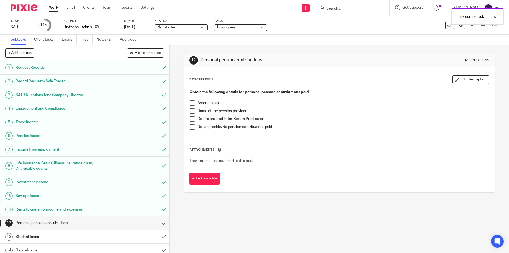
scroll to position [80, 0]
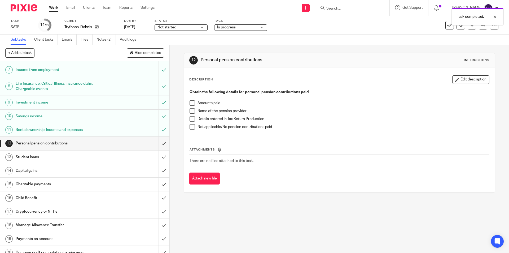
click at [192, 125] on span at bounding box center [191, 126] width 5 height 5
click at [158, 141] on input "submit" at bounding box center [84, 142] width 169 height 13
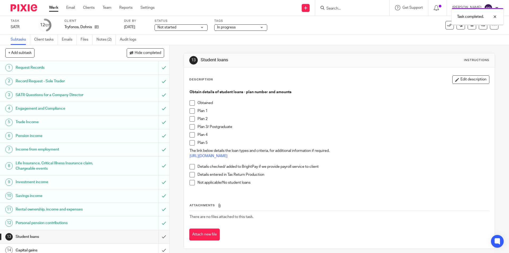
scroll to position [53, 0]
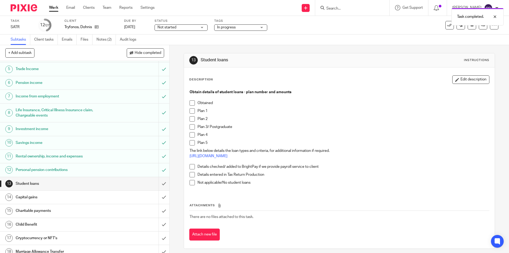
click at [191, 180] on span at bounding box center [191, 182] width 5 height 5
click at [159, 181] on input "submit" at bounding box center [84, 183] width 169 height 13
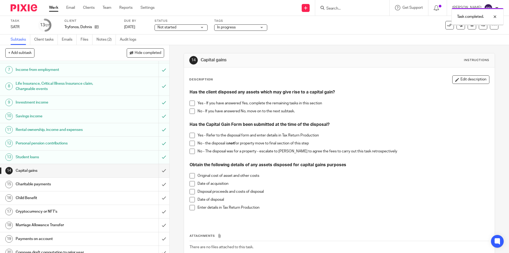
scroll to position [106, 0]
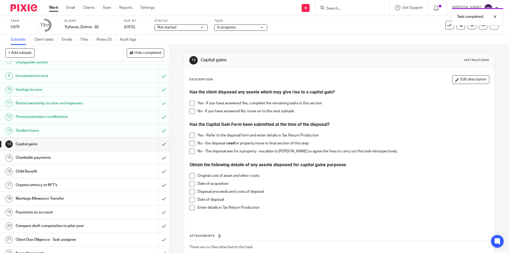
click at [190, 113] on span at bounding box center [191, 110] width 5 height 5
click at [156, 142] on input "submit" at bounding box center [84, 143] width 169 height 13
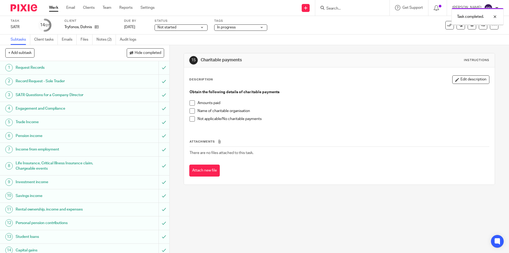
scroll to position [106, 0]
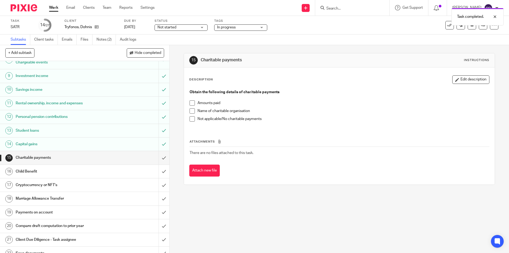
click at [191, 103] on span at bounding box center [191, 102] width 5 height 5
click at [194, 112] on li "Name of charitable organisation" at bounding box center [338, 112] width 299 height 8
click at [192, 111] on span at bounding box center [191, 110] width 5 height 5
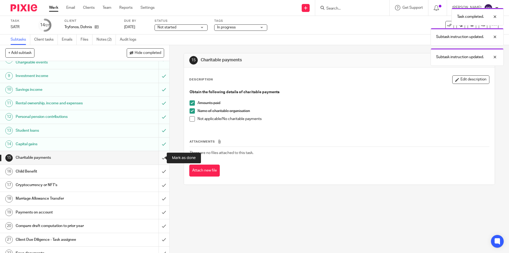
click at [158, 154] on input "submit" at bounding box center [84, 157] width 169 height 13
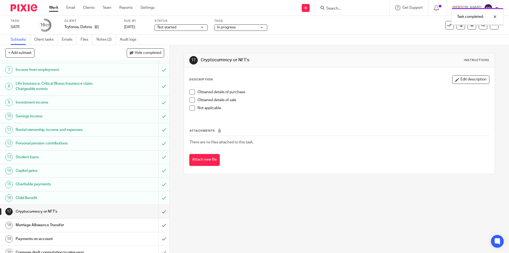
scroll to position [133, 0]
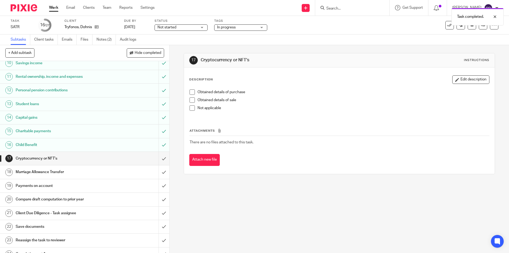
click at [189, 108] on span at bounding box center [191, 107] width 5 height 5
click at [160, 154] on input "submit" at bounding box center [84, 158] width 169 height 13
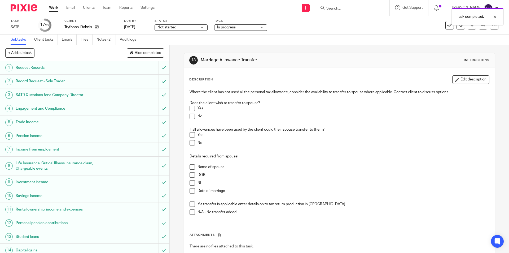
click at [190, 116] on span at bounding box center [191, 115] width 5 height 5
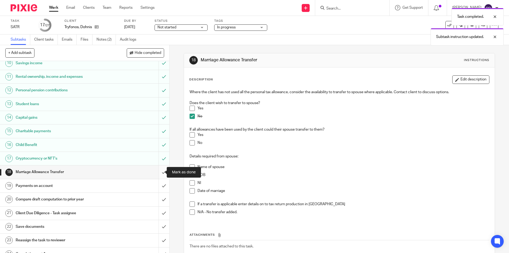
click at [157, 170] on input "submit" at bounding box center [84, 171] width 169 height 13
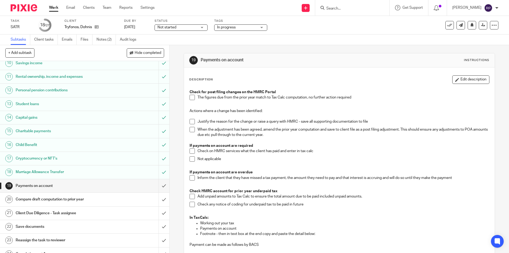
scroll to position [181, 0]
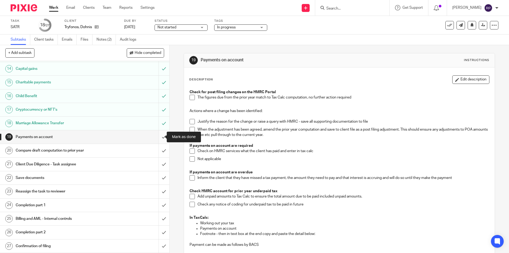
click at [157, 135] on input "submit" at bounding box center [84, 136] width 169 height 13
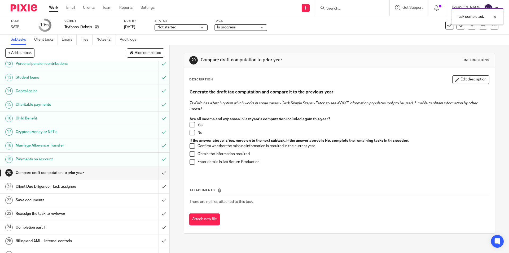
scroll to position [181, 0]
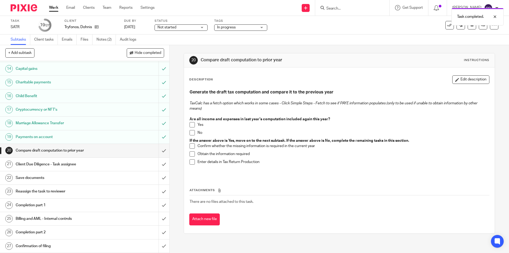
click at [49, 134] on h1 "Payments on account" at bounding box center [62, 137] width 92 height 8
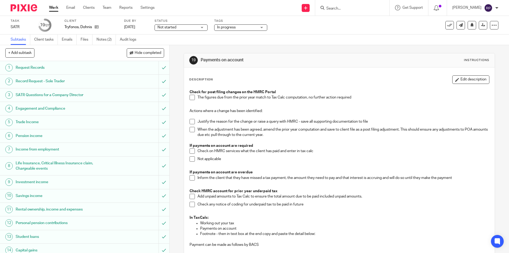
click at [191, 99] on span at bounding box center [191, 97] width 5 height 5
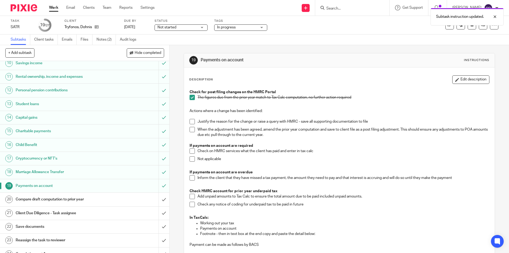
scroll to position [181, 0]
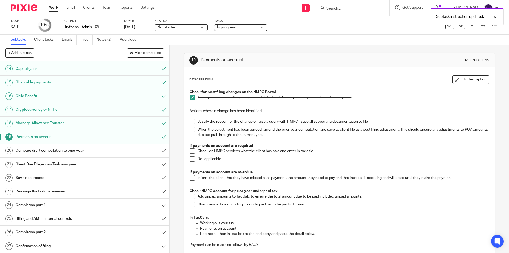
click at [126, 148] on div "Compare draft computation to prior year" at bounding box center [85, 150] width 138 height 8
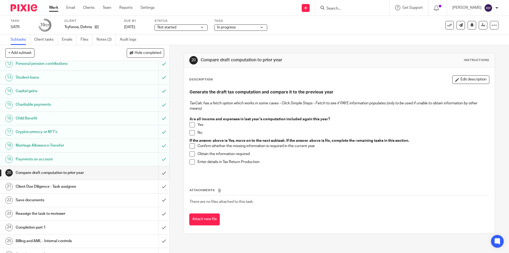
scroll to position [181, 0]
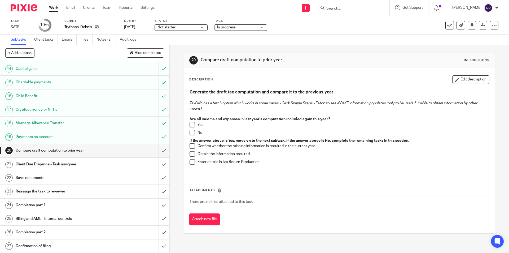
click at [190, 125] on span at bounding box center [191, 124] width 5 height 5
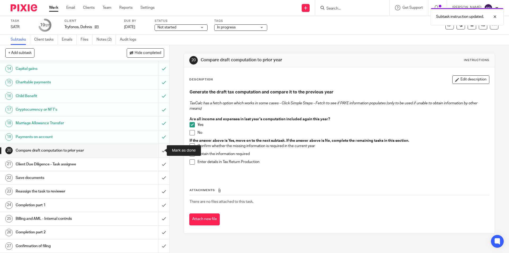
click at [160, 148] on input "submit" at bounding box center [84, 150] width 169 height 13
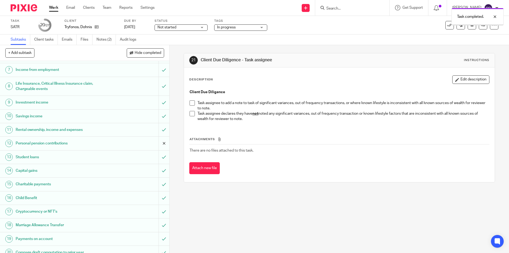
scroll to position [159, 0]
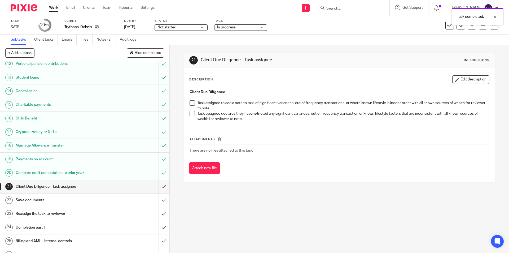
click at [189, 111] on span at bounding box center [191, 113] width 5 height 5
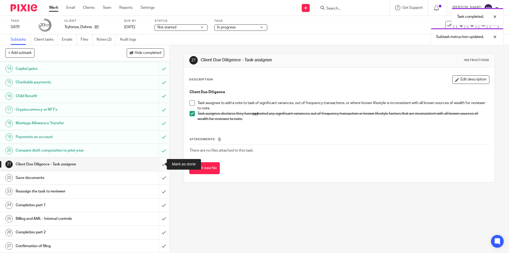
click at [159, 161] on input "submit" at bounding box center [84, 163] width 169 height 13
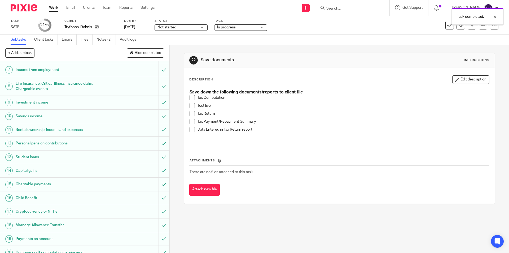
scroll to position [181, 0]
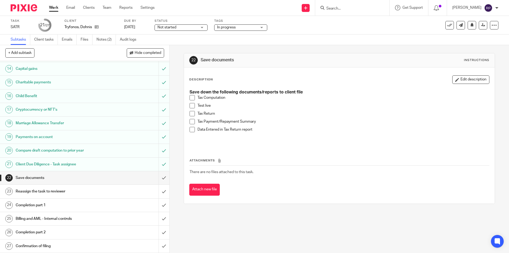
click at [55, 252] on link "27 Confirmation of filing" at bounding box center [79, 245] width 158 height 13
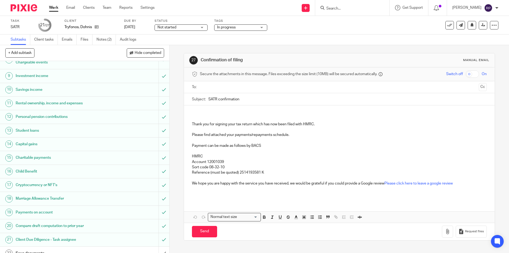
scroll to position [181, 0]
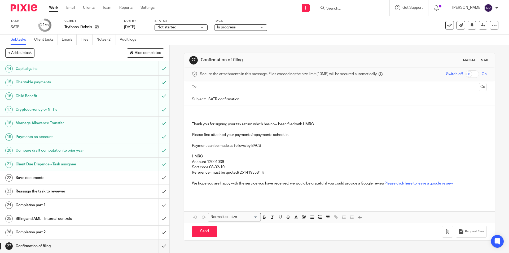
click at [24, 178] on h1 "Save documents" at bounding box center [62, 178] width 92 height 8
click at [20, 178] on h1 "Save documents" at bounding box center [62, 178] width 92 height 8
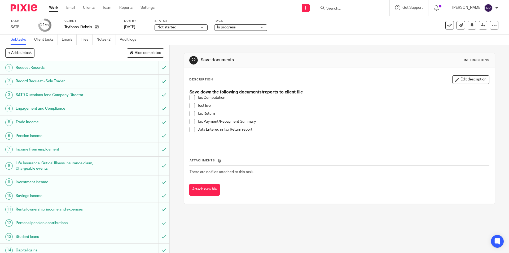
click at [189, 106] on span at bounding box center [191, 105] width 5 height 5
click at [190, 114] on span at bounding box center [191, 113] width 5 height 5
click at [193, 99] on span at bounding box center [191, 97] width 5 height 5
click at [193, 121] on span at bounding box center [191, 121] width 5 height 5
click at [189, 128] on span at bounding box center [191, 129] width 5 height 5
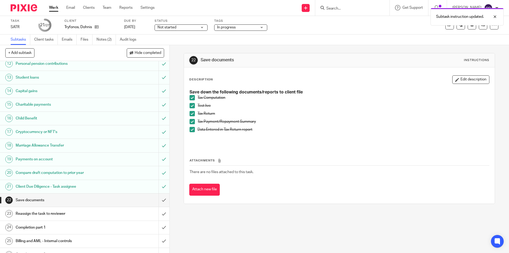
scroll to position [181, 0]
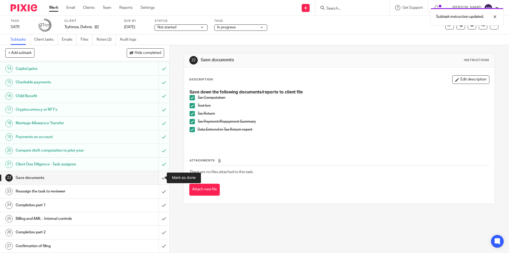
click at [157, 176] on input "submit" at bounding box center [84, 177] width 169 height 13
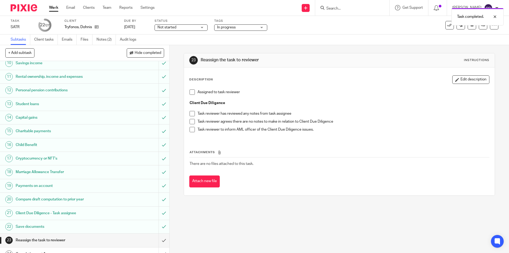
scroll to position [181, 0]
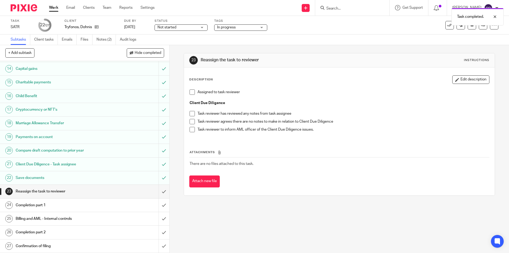
click at [189, 93] on span at bounding box center [191, 91] width 5 height 5
click at [238, 26] on span "In progress" at bounding box center [237, 28] width 40 height 6
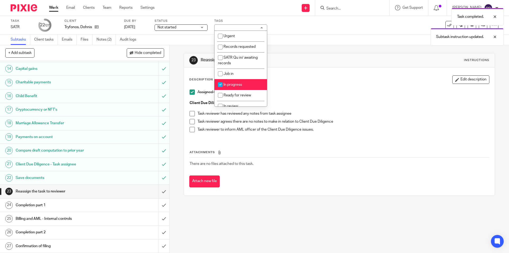
click at [239, 84] on span "In progress" at bounding box center [232, 85] width 19 height 4
checkbox input "false"
click at [240, 93] on li "Ready for review" at bounding box center [240, 95] width 52 height 11
checkbox input "true"
click at [320, 92] on p "Assigned to task reviewer" at bounding box center [342, 91] width 291 height 5
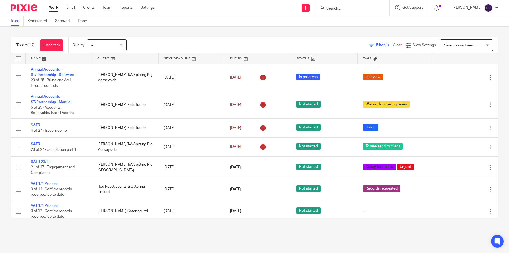
scroll to position [116, 0]
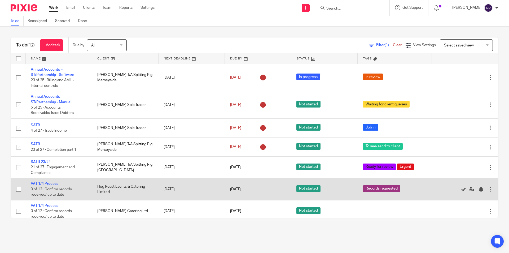
scroll to position [119, 0]
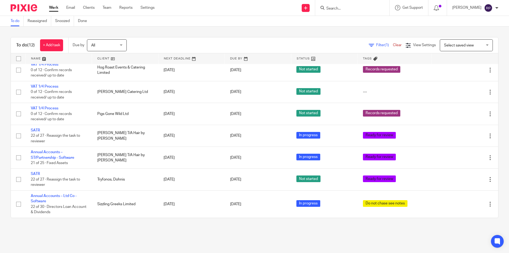
click at [57, 9] on link "Work" at bounding box center [53, 7] width 9 height 5
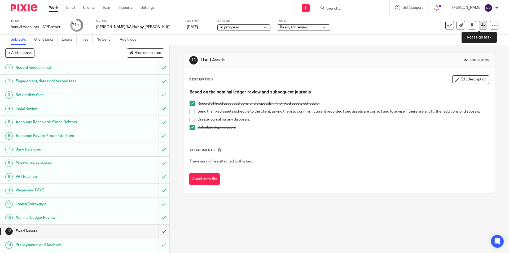
click at [481, 25] on icon at bounding box center [483, 25] width 4 height 4
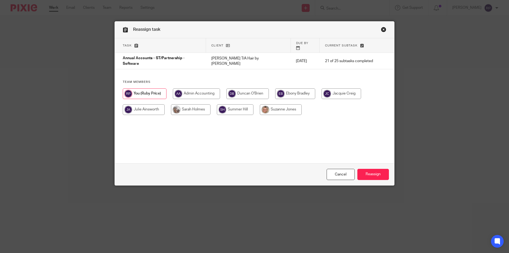
click at [244, 88] on input "radio" at bounding box center [247, 93] width 42 height 11
radio input "true"
click at [339, 173] on link "Cancel" at bounding box center [340, 174] width 28 height 11
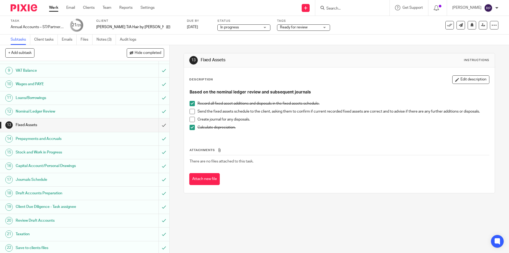
scroll to position [149, 0]
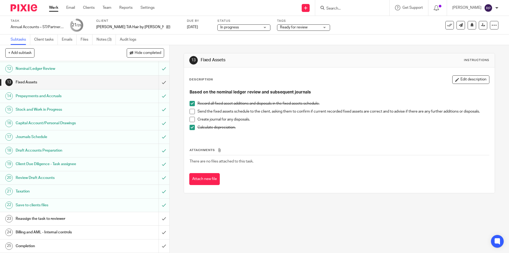
click at [41, 215] on h1 "Reassign the task to reviewer" at bounding box center [62, 218] width 92 height 8
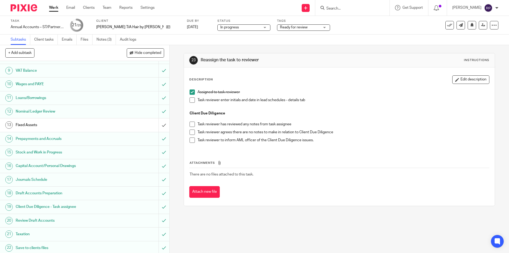
scroll to position [149, 0]
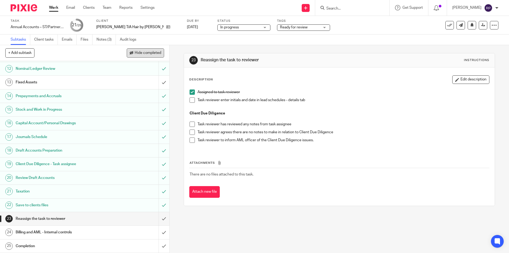
click at [155, 56] on button "Hide completed" at bounding box center [145, 52] width 37 height 9
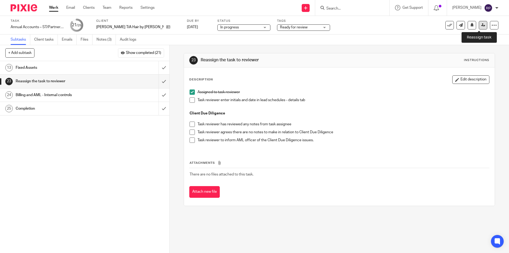
click at [479, 25] on link at bounding box center [483, 25] width 8 height 8
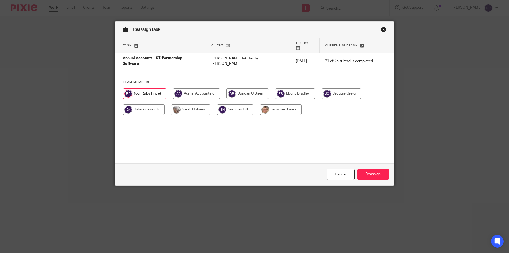
click at [241, 88] on input "radio" at bounding box center [247, 93] width 42 height 11
radio input "true"
click at [369, 176] on input "Reassign" at bounding box center [373, 174] width 32 height 11
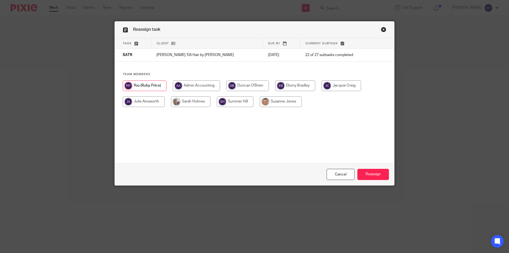
drag, startPoint x: 244, startPoint y: 85, endPoint x: 249, endPoint y: 89, distance: 6.2
click at [244, 85] on input "radio" at bounding box center [247, 85] width 42 height 11
radio input "true"
click at [377, 174] on input "Reassign" at bounding box center [373, 174] width 32 height 11
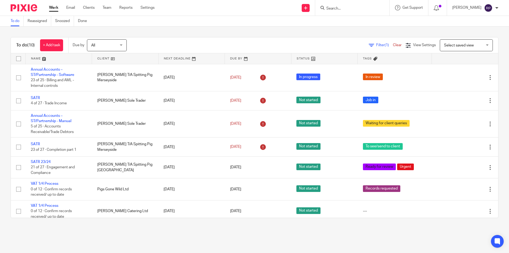
click at [51, 5] on link "Work" at bounding box center [53, 7] width 9 height 5
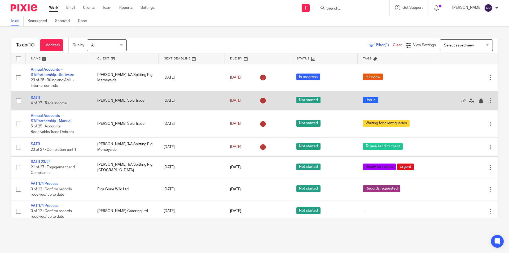
scroll to position [75, 0]
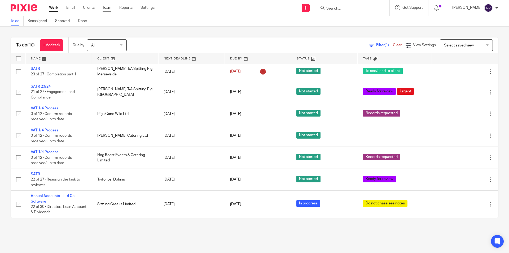
click at [111, 8] on link "Team" at bounding box center [107, 7] width 9 height 5
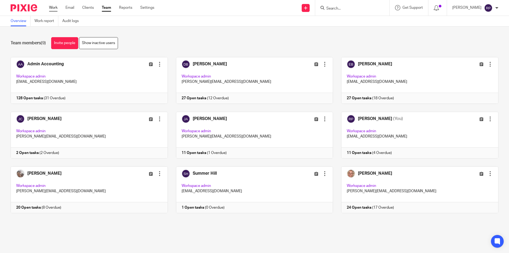
click at [54, 9] on link "Work" at bounding box center [53, 7] width 8 height 5
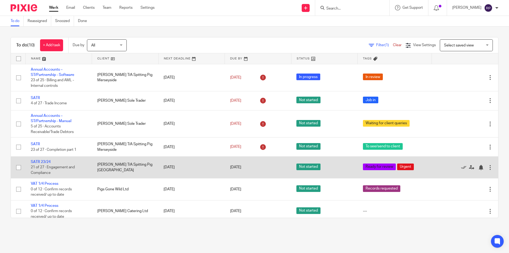
scroll to position [75, 0]
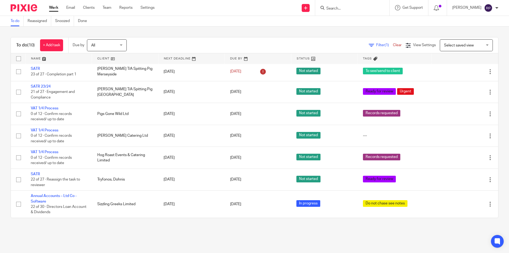
click at [334, 239] on main "To do Reassigned Snoozed Done To do (10) + Add task Due by All All Today Tomorr…" at bounding box center [254, 126] width 509 height 253
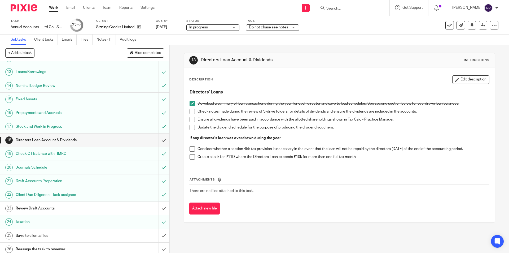
scroll to position [217, 0]
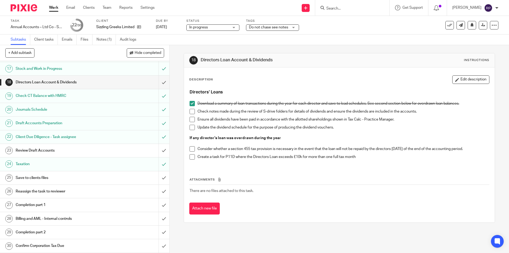
click at [65, 151] on h1 "Review Draft Accounts" at bounding box center [62, 150] width 92 height 8
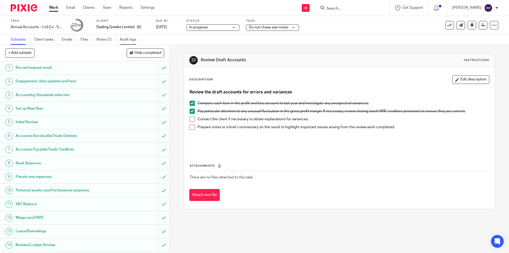
click at [136, 37] on link "Audit logs" at bounding box center [130, 39] width 20 height 10
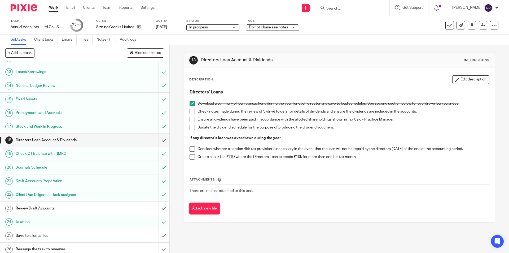
scroll to position [212, 0]
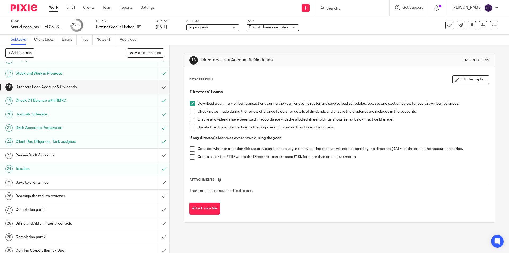
click at [356, 9] on input "Search" at bounding box center [350, 8] width 48 height 5
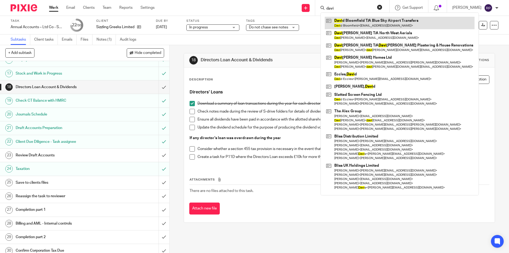
type input "davi"
click at [358, 22] on link at bounding box center [400, 23] width 150 height 12
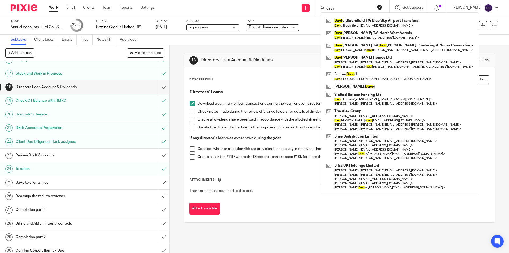
click at [228, 184] on th "Attachments" at bounding box center [339, 181] width 300 height 8
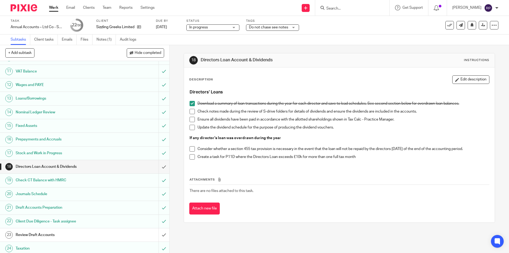
scroll to position [217, 0]
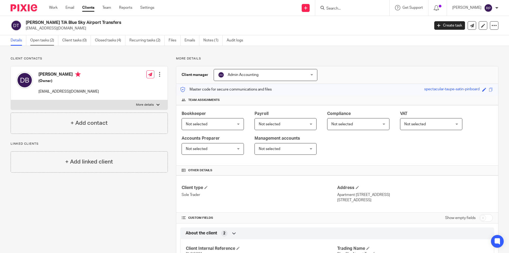
click at [47, 41] on link "Open tasks (2)" at bounding box center [44, 40] width 28 height 10
